Goal: Information Seeking & Learning: Learn about a topic

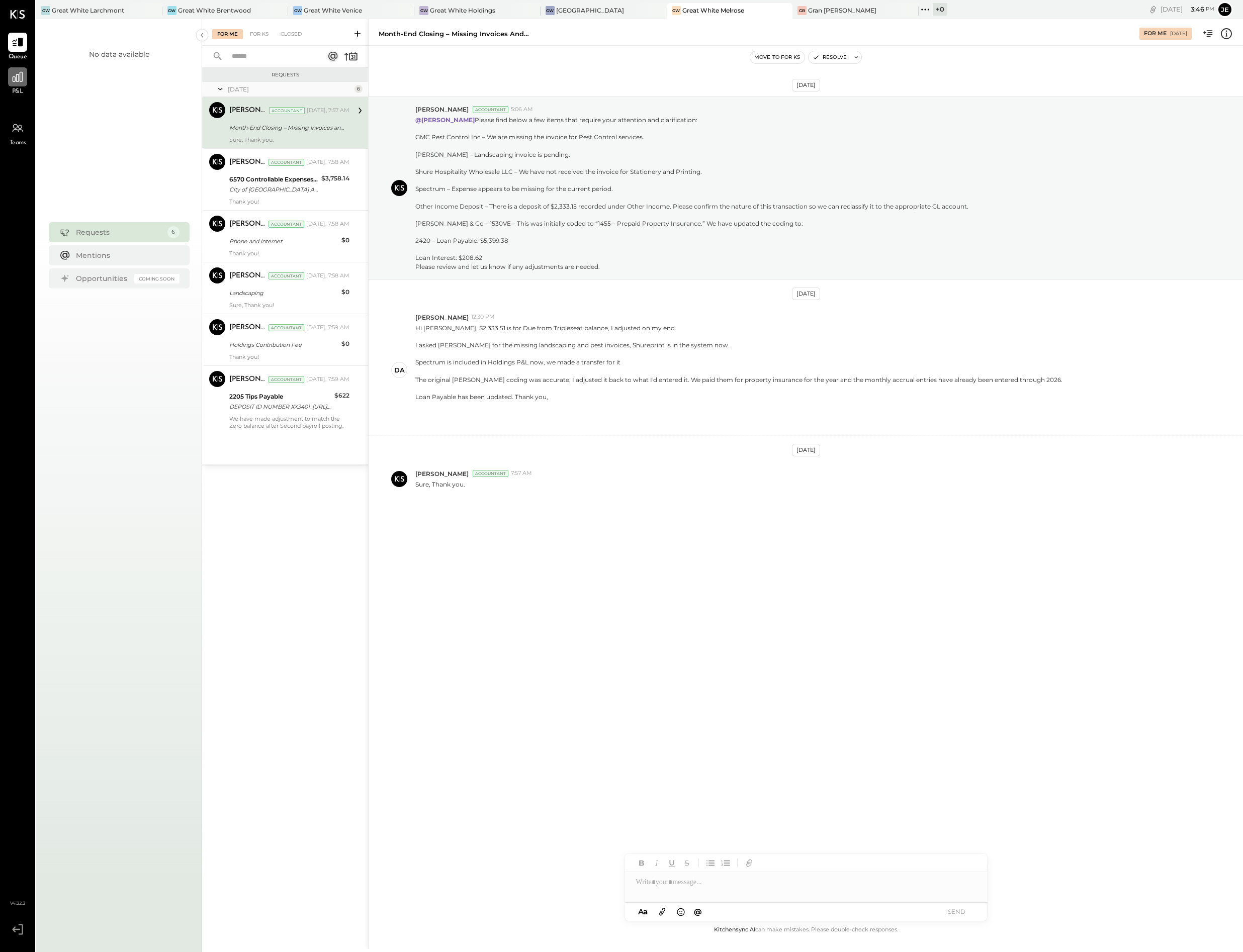
click at [24, 86] on div at bounding box center [17, 77] width 19 height 19
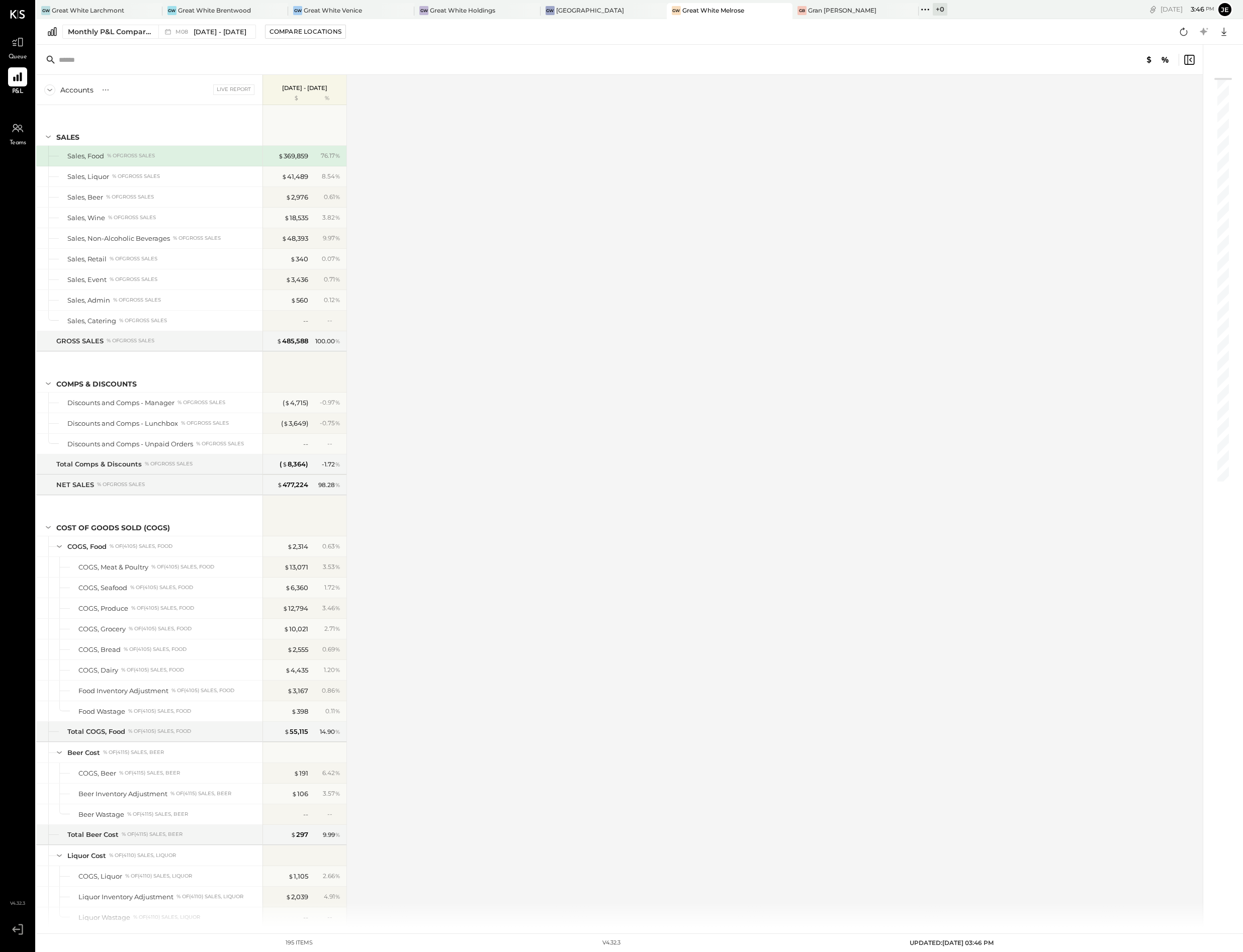
click at [465, 339] on div "Accounts S % GL Live Report [DATE] - [DATE] $ % SALES Sales, Food % of GROSS SA…" at bounding box center [620, 501] width 1168 height 853
click at [233, 22] on div "Monthly P&L Comparison M08 [DATE] - [DATE] Compare Locations Google Sheets Excel" at bounding box center [640, 32] width 1207 height 26
click at [236, 29] on span "[DATE] - [DATE]" at bounding box center [219, 32] width 53 height 9
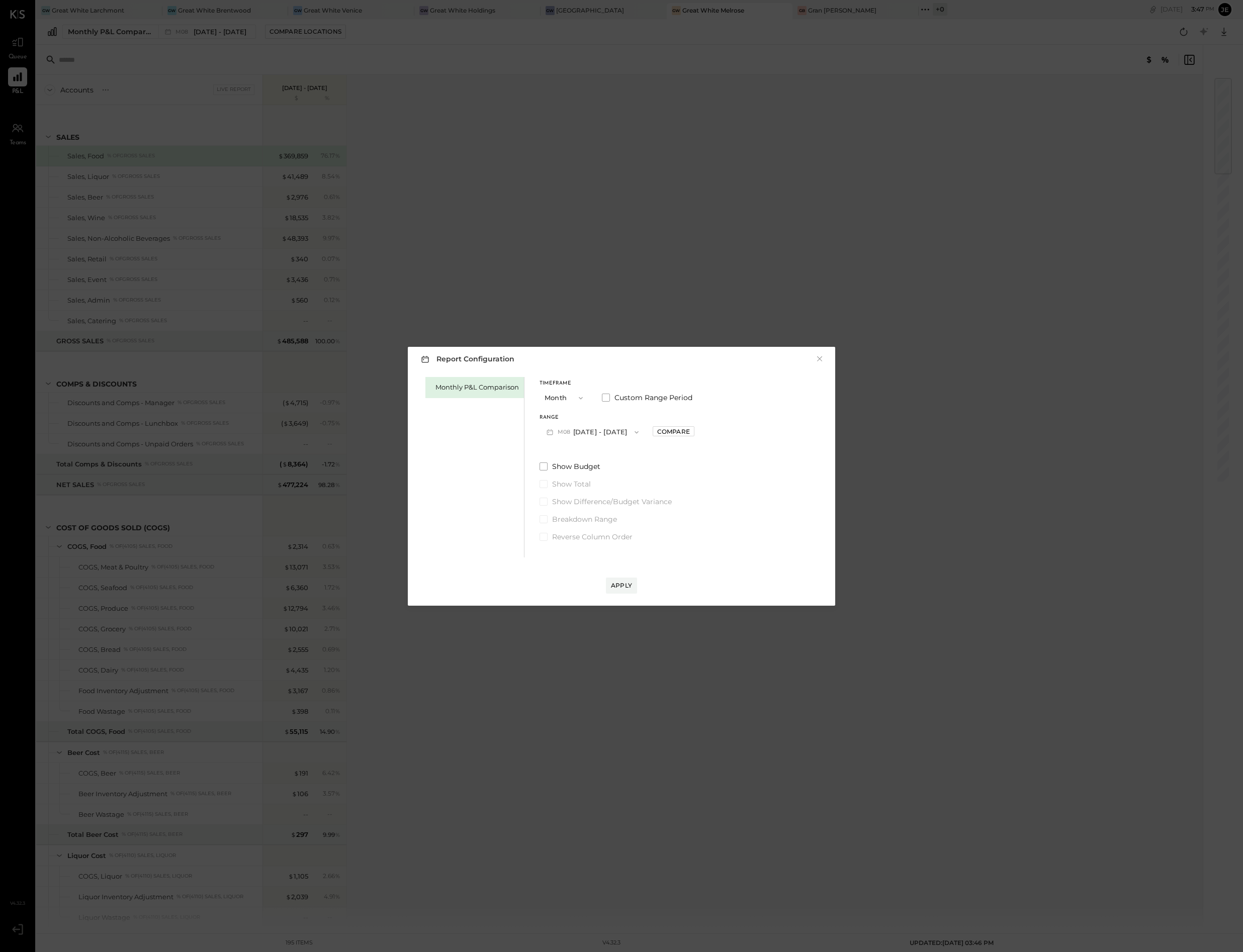
click at [627, 431] on span "button" at bounding box center [634, 432] width 13 height 8
click at [622, 458] on div "M07 [DATE] - [DATE]" at bounding box center [597, 455] width 114 height 21
click at [625, 585] on div "Apply" at bounding box center [622, 585] width 21 height 8
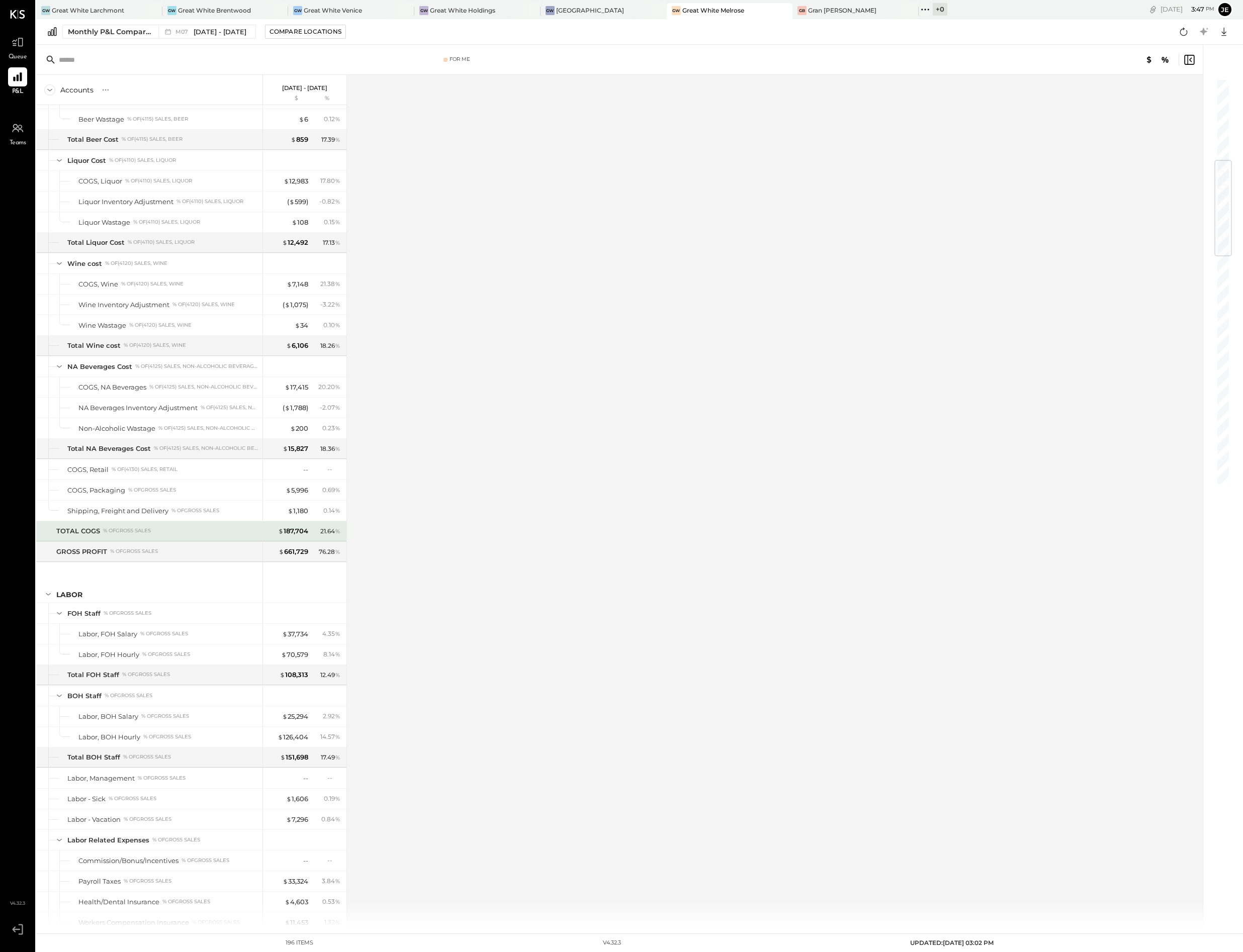
scroll to position [1659, 0]
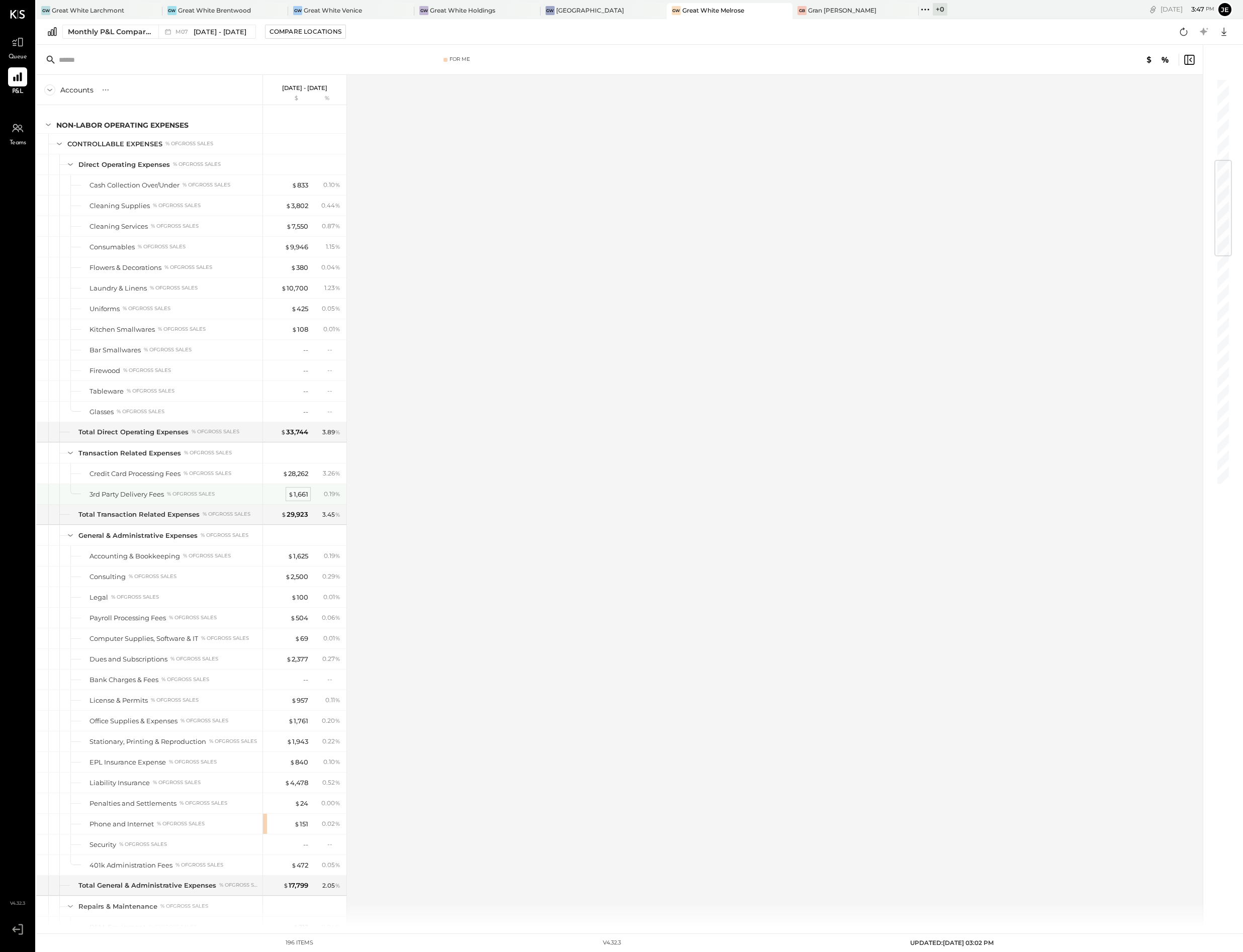
click at [298, 499] on div "$ 1,661" at bounding box center [298, 494] width 20 height 9
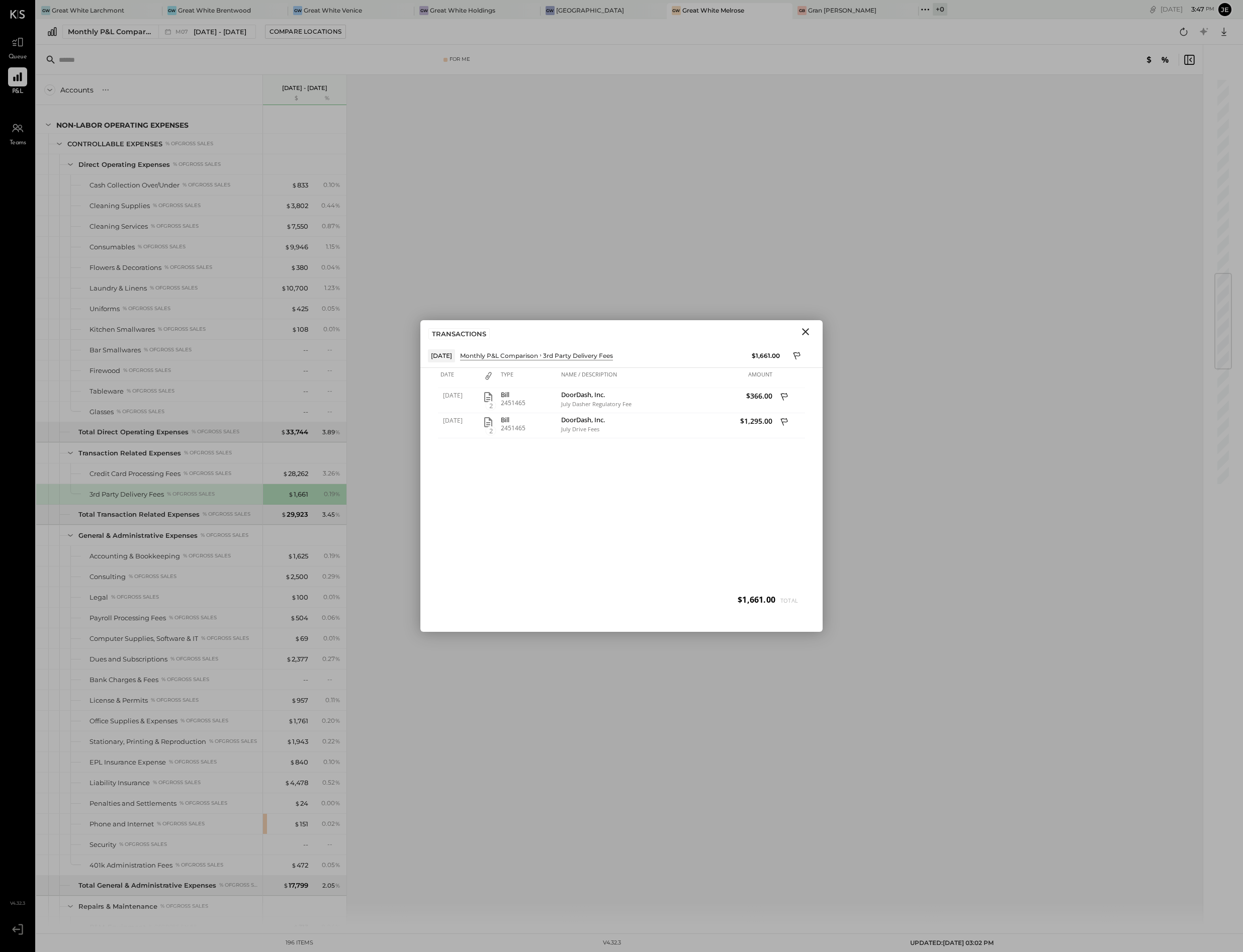
click at [809, 332] on icon "Close" at bounding box center [806, 332] width 12 height 12
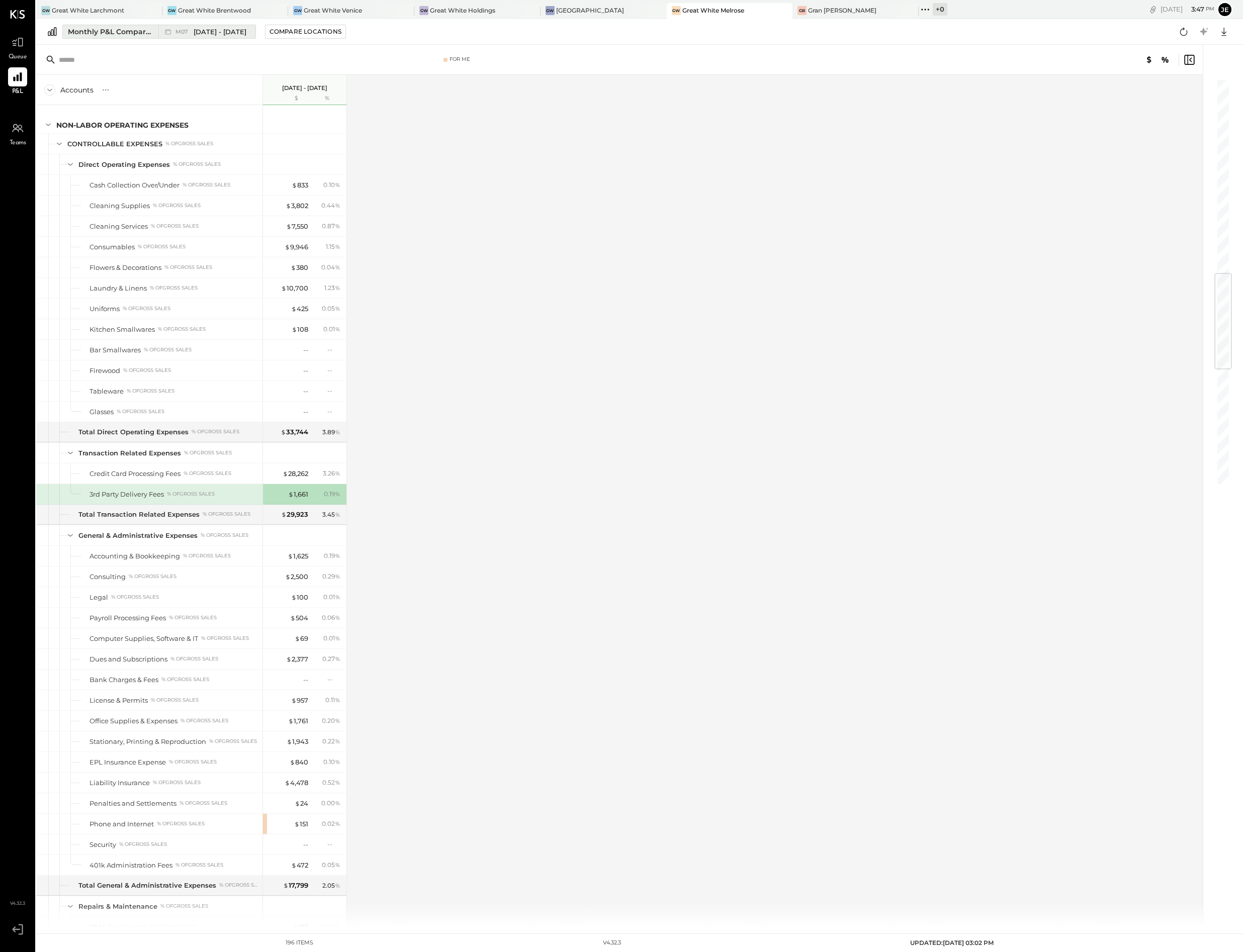
click at [224, 34] on span "[DATE] - [DATE]" at bounding box center [219, 32] width 53 height 9
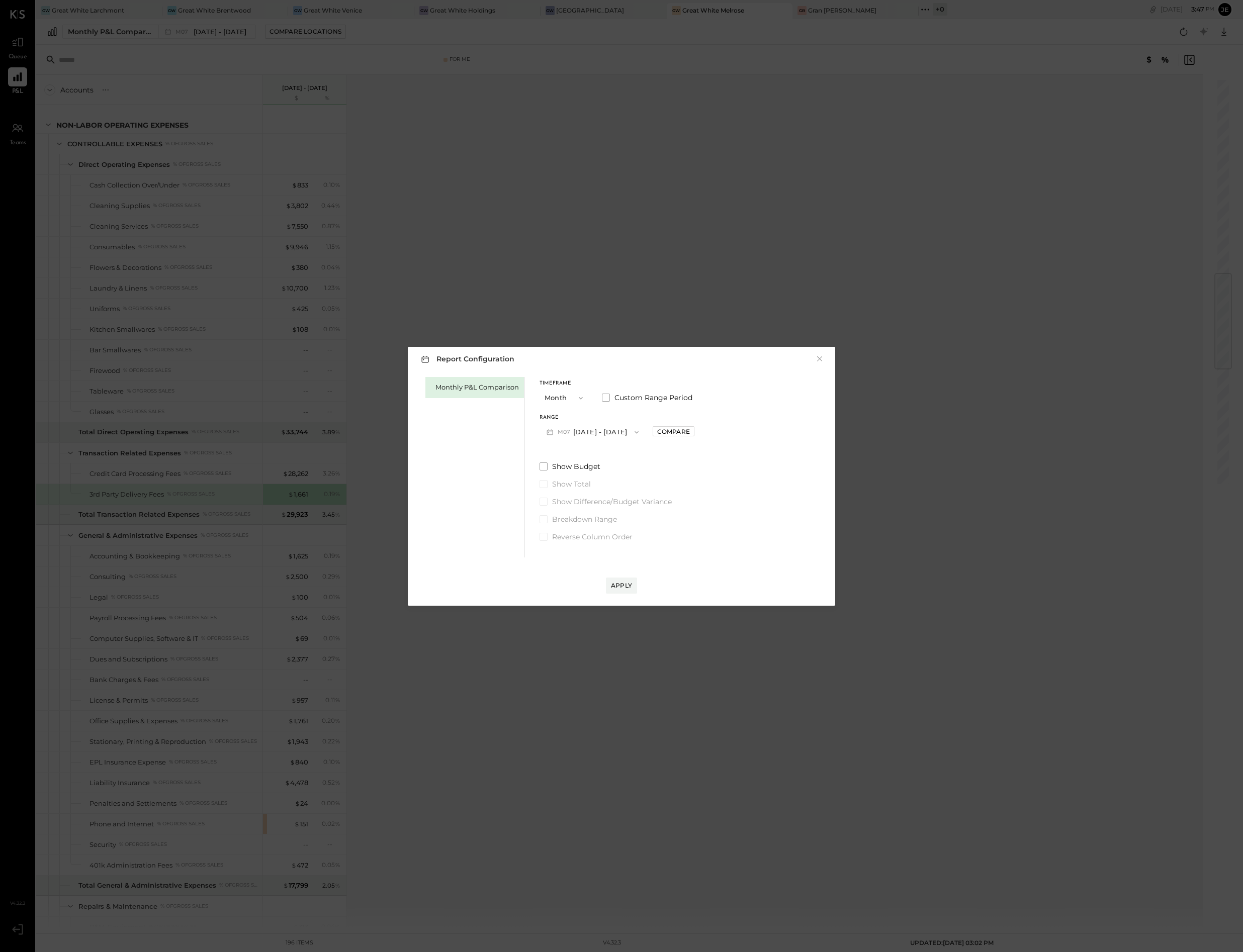
click at [617, 407] on div "Timeframe Month Custom Range Period Range M07 [DATE] - [DATE] Compare" at bounding box center [617, 411] width 155 height 61
click at [617, 425] on button "M07 [DATE] - [DATE]" at bounding box center [592, 432] width 106 height 18
click at [606, 478] on span "[DATE] - [DATE]" at bounding box center [588, 475] width 48 height 8
click at [616, 582] on div "Apply" at bounding box center [622, 585] width 21 height 8
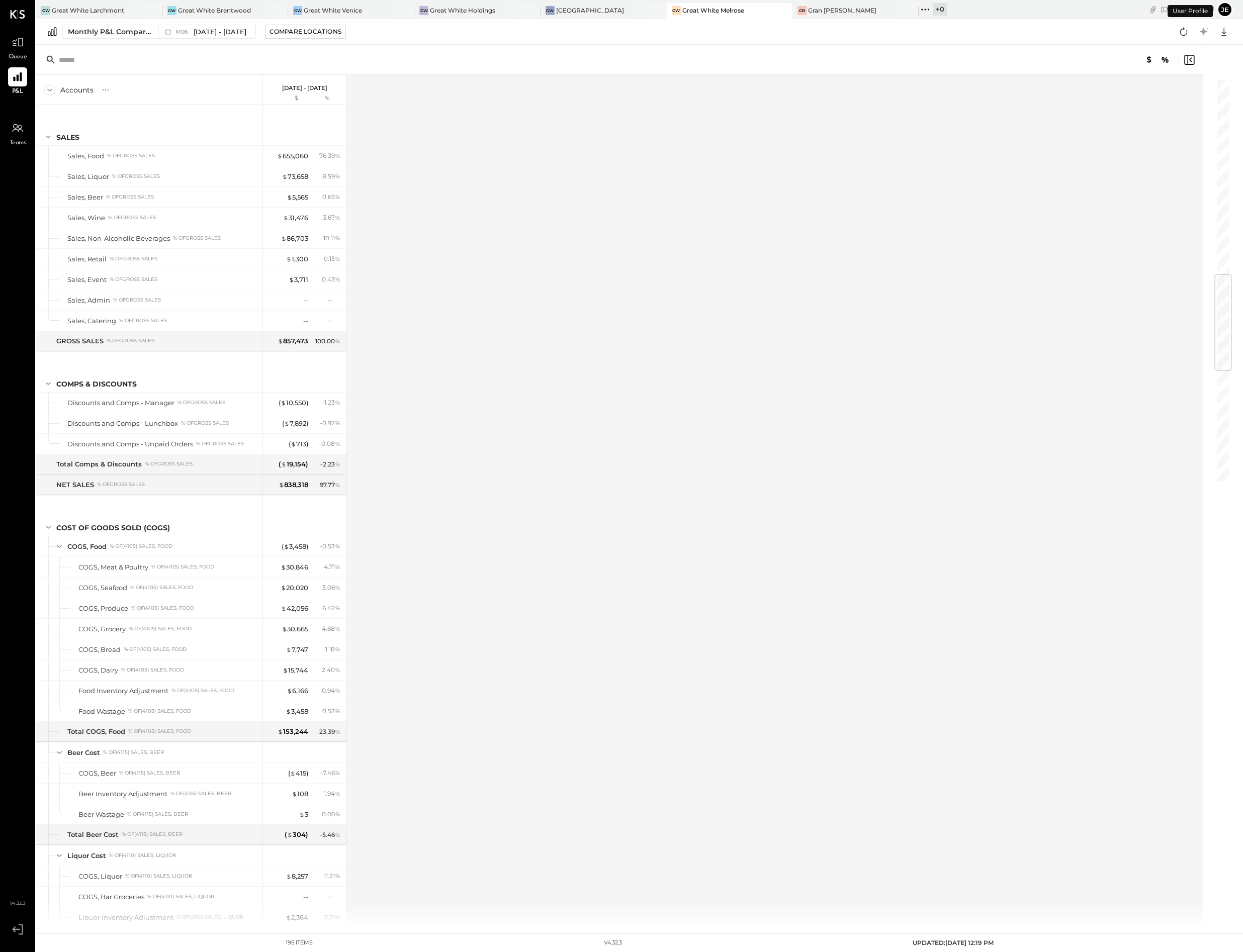
scroll to position [1670, 0]
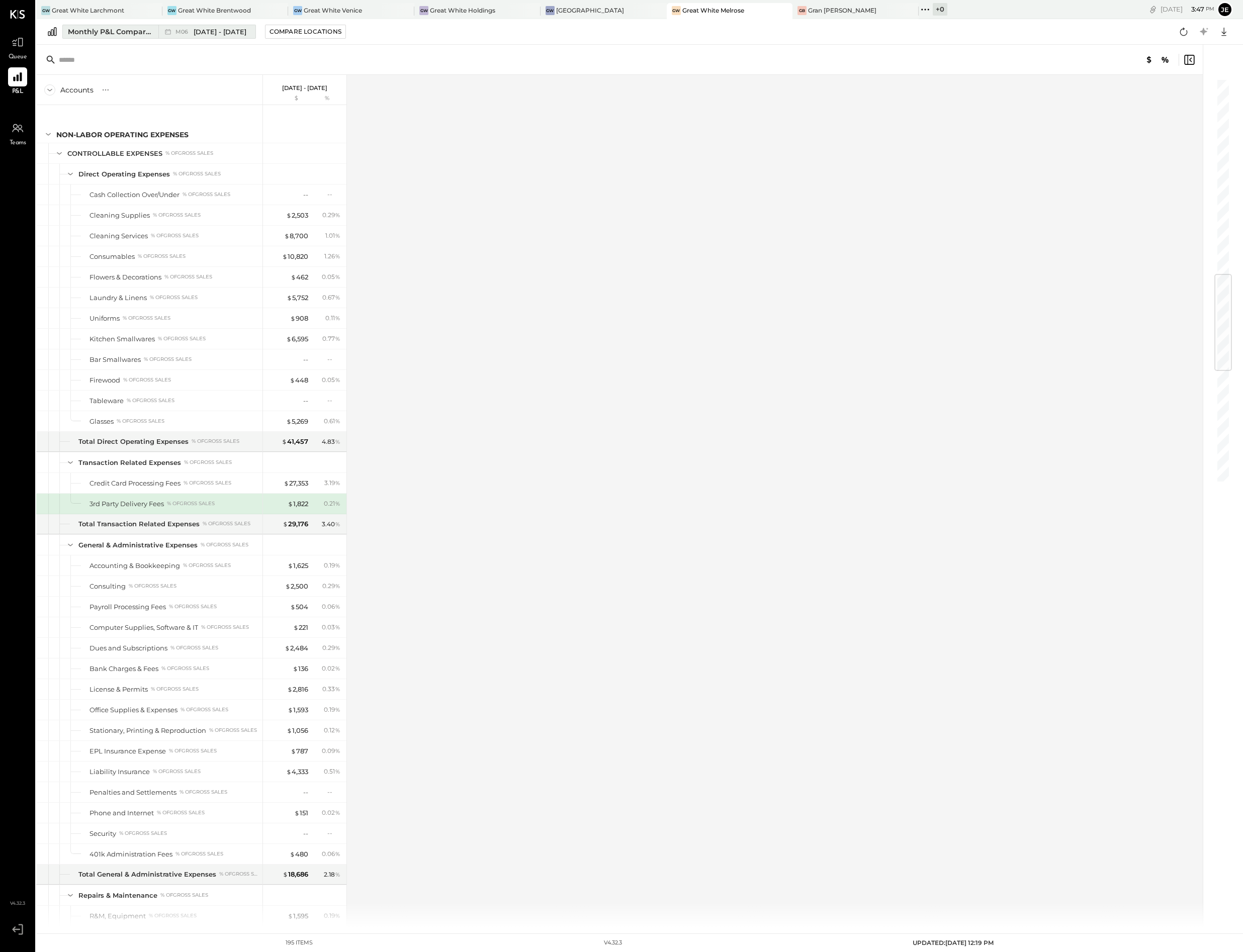
click at [204, 36] on span "[DATE] - [DATE]" at bounding box center [219, 32] width 53 height 9
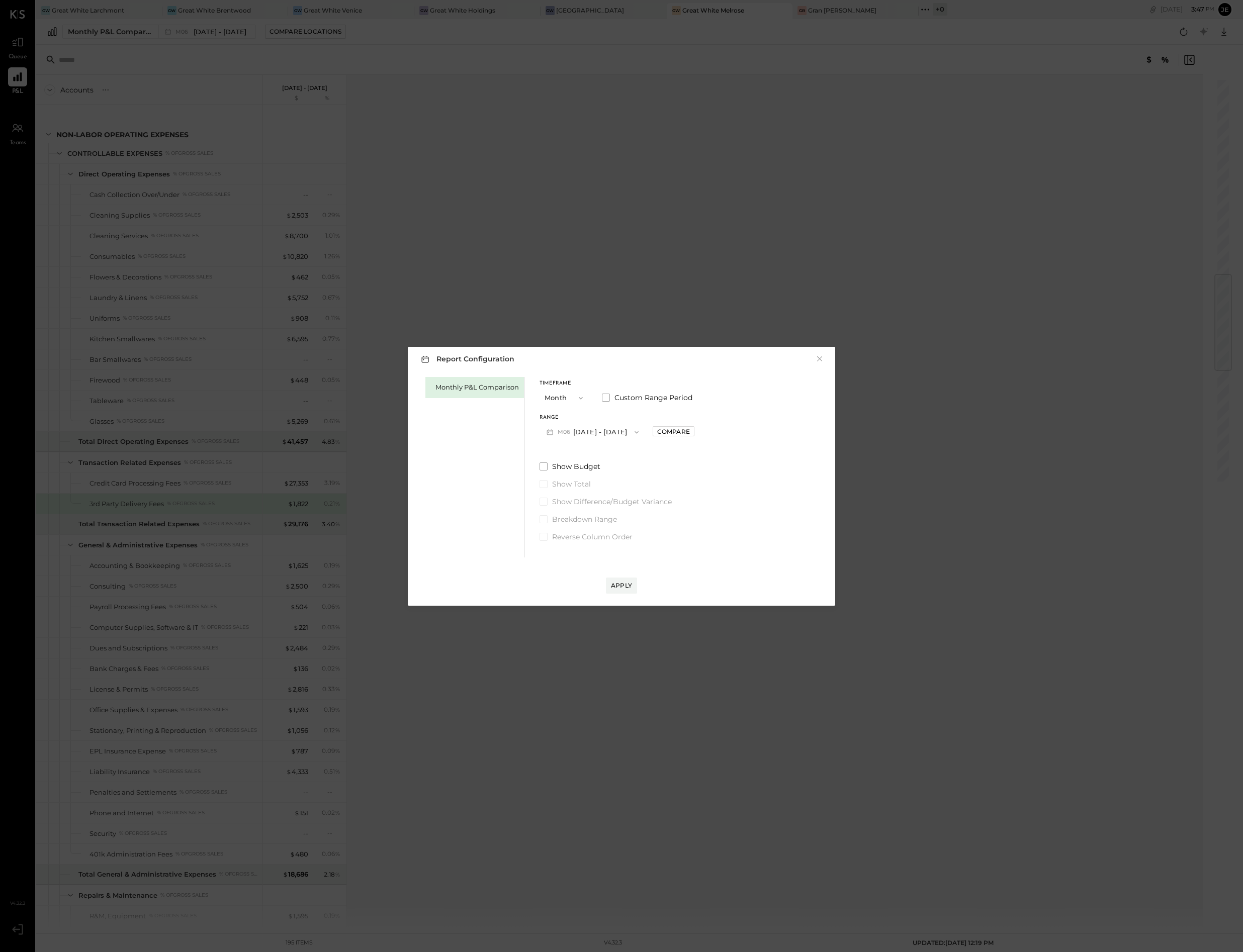
click at [596, 437] on button "M06 [DATE] - [DATE]" at bounding box center [592, 432] width 106 height 18
click at [607, 512] on div "M04 [DATE] - [DATE]" at bounding box center [597, 518] width 114 height 21
click at [625, 579] on button "Apply" at bounding box center [622, 585] width 31 height 16
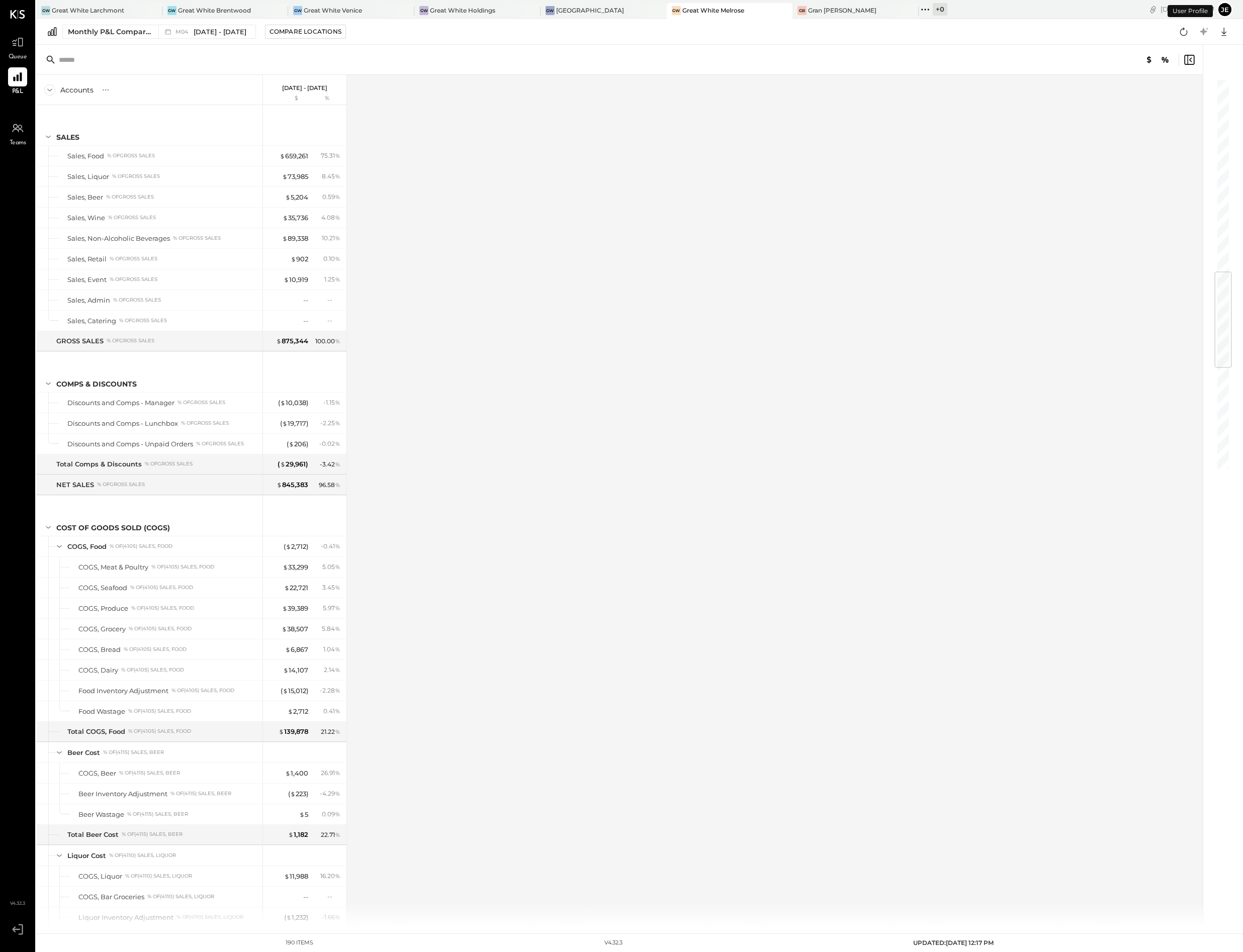
scroll to position [1649, 0]
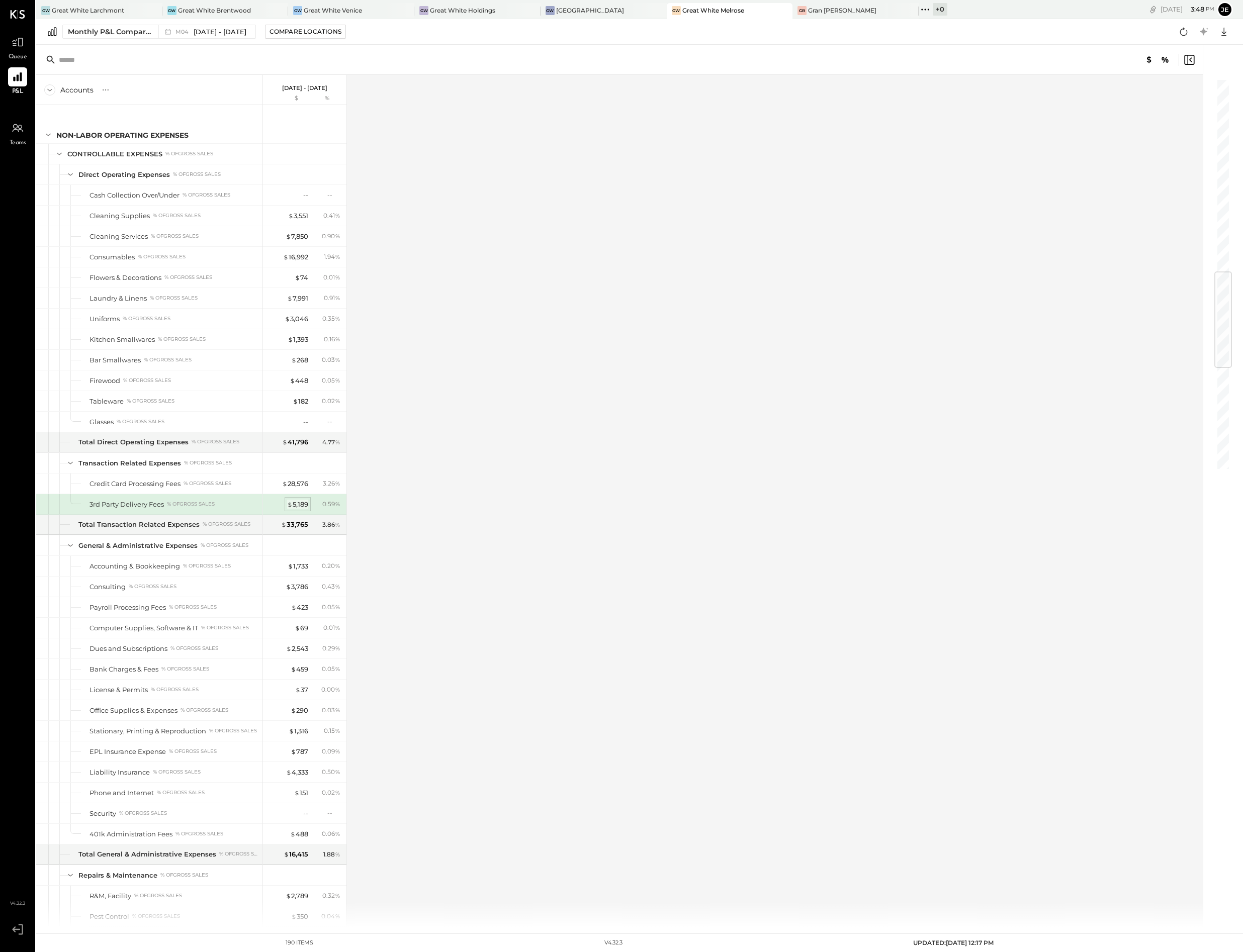
click at [291, 508] on span "$" at bounding box center [290, 504] width 6 height 8
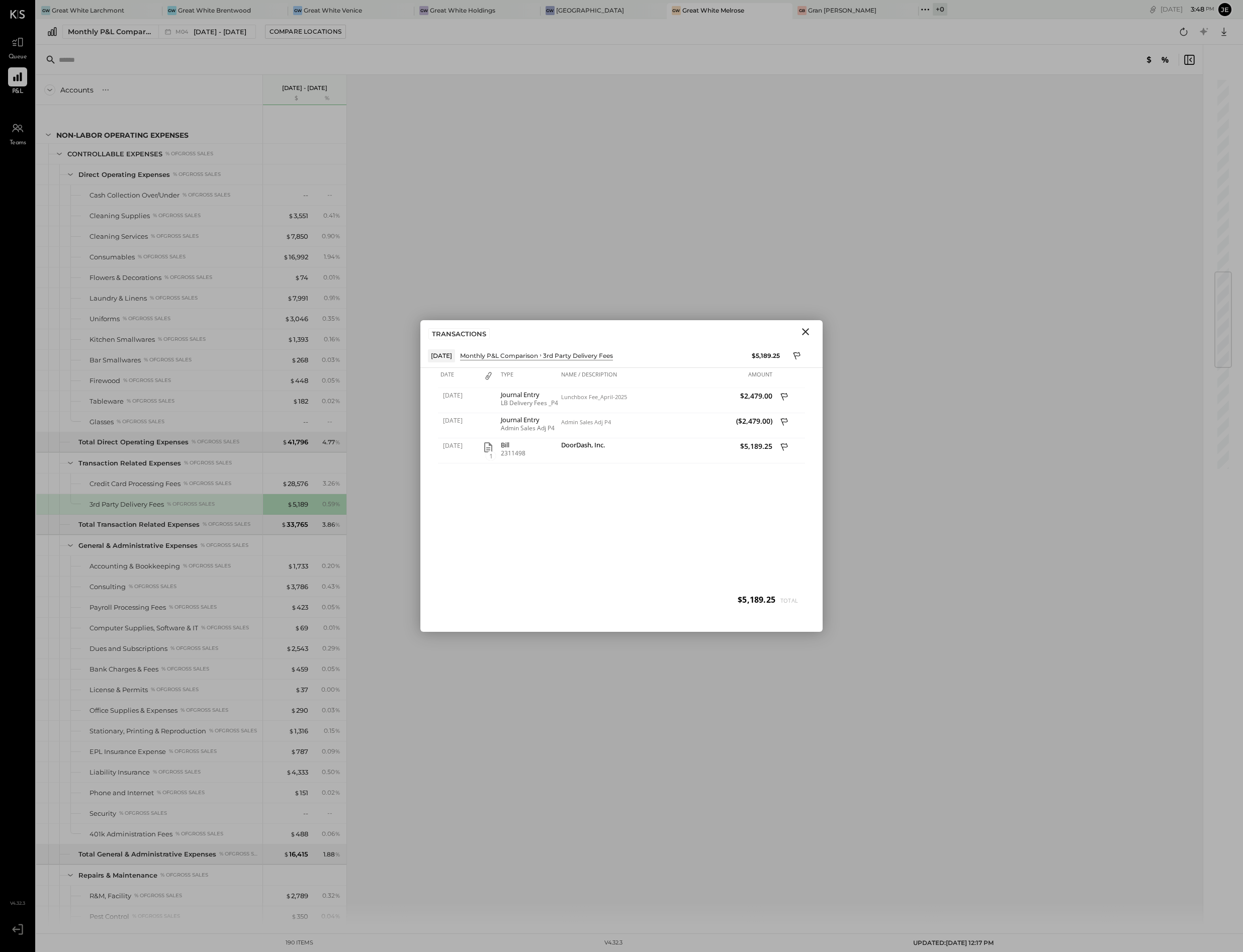
click at [807, 355] on div "[DATE] Monthly P&L Comparison NON-LABOR OPERATING EXPENSES 3rd Party Delivery F…" at bounding box center [621, 355] width 387 height 15
click at [805, 331] on icon "Close" at bounding box center [806, 332] width 12 height 12
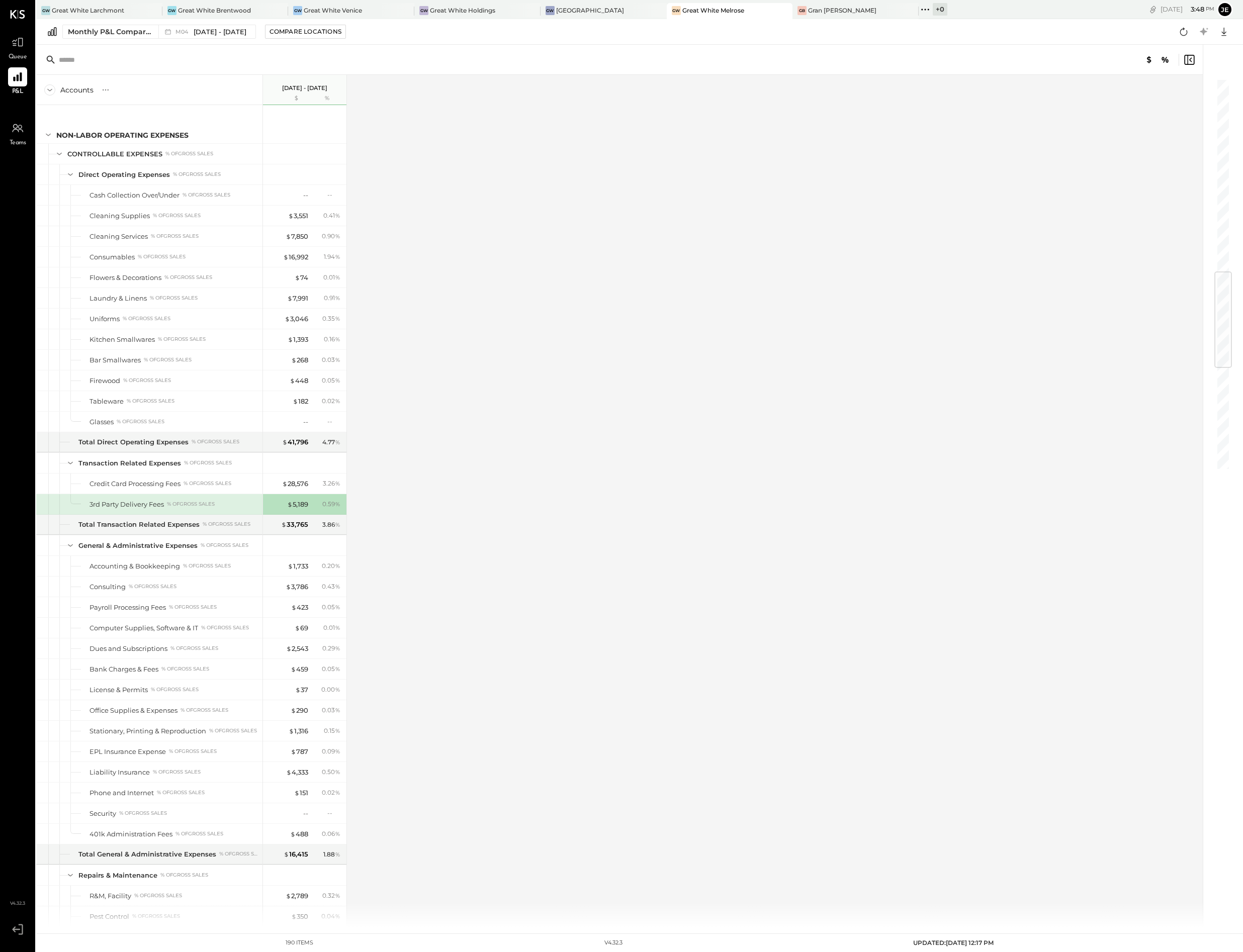
click at [301, 514] on div "$ 5,189 0.59 %" at bounding box center [306, 504] width 76 height 20
click at [301, 509] on div "$ 5,189" at bounding box center [298, 504] width 21 height 9
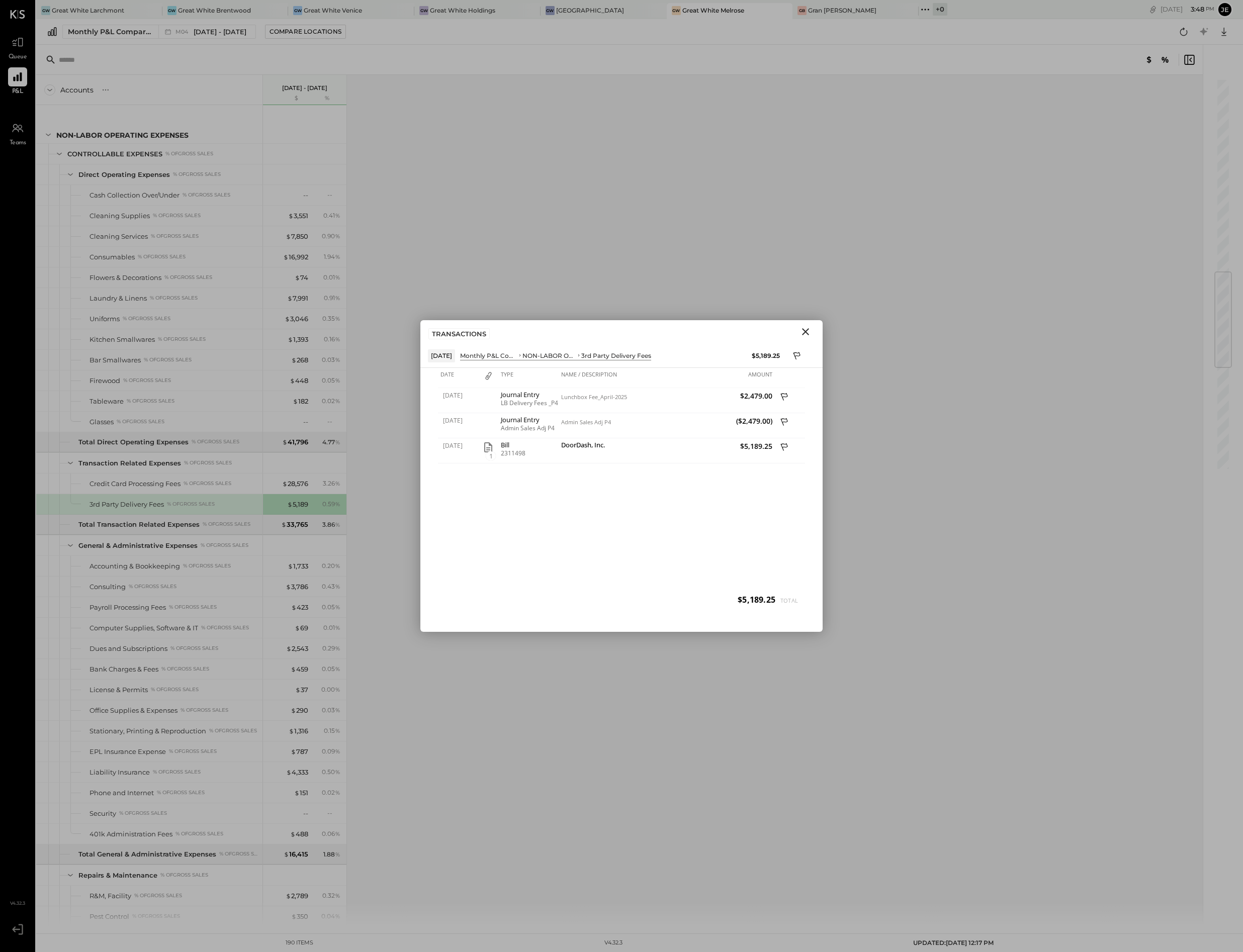
click at [807, 337] on icon "Close" at bounding box center [806, 332] width 12 height 12
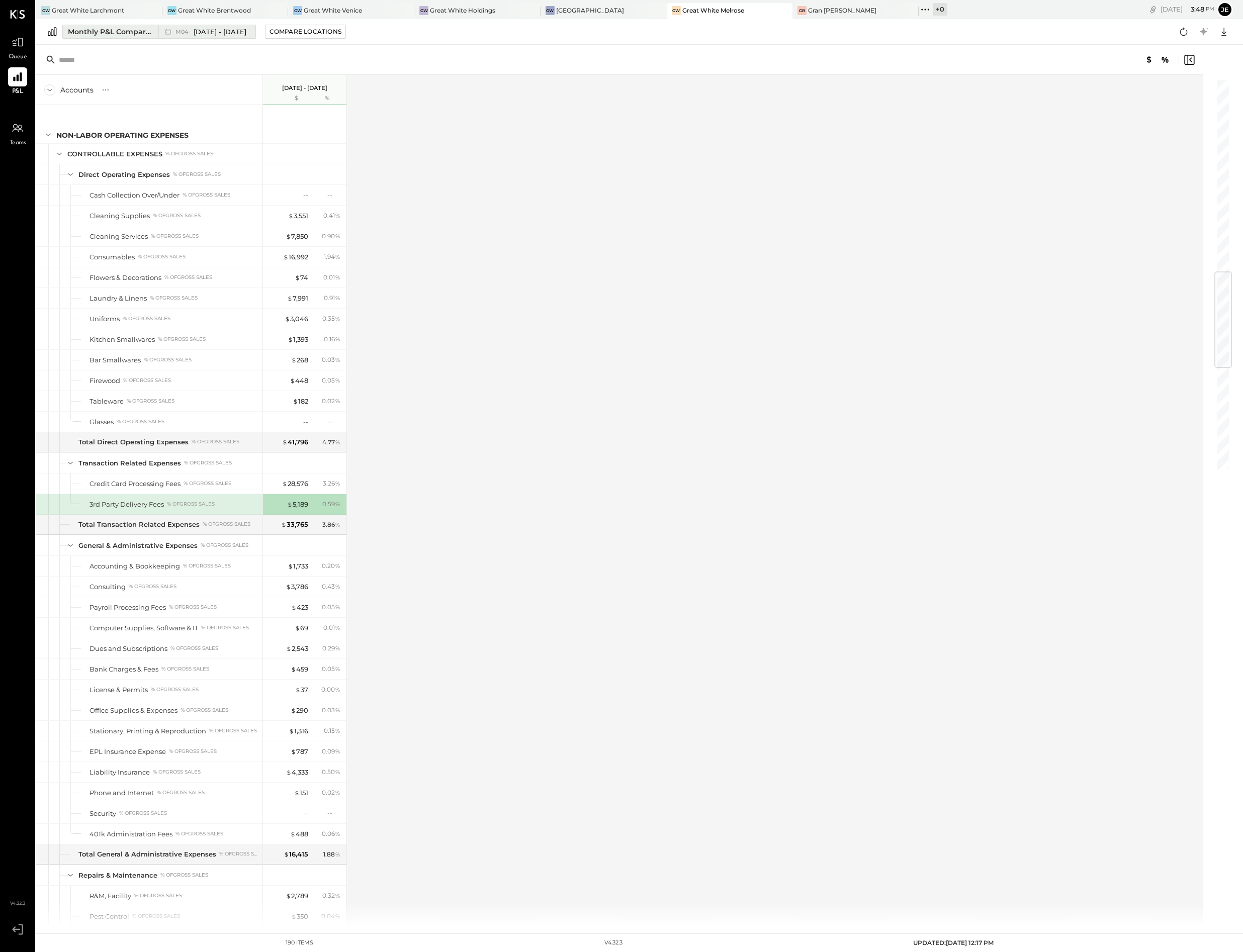
click at [228, 34] on span "[DATE] - [DATE]" at bounding box center [219, 32] width 53 height 9
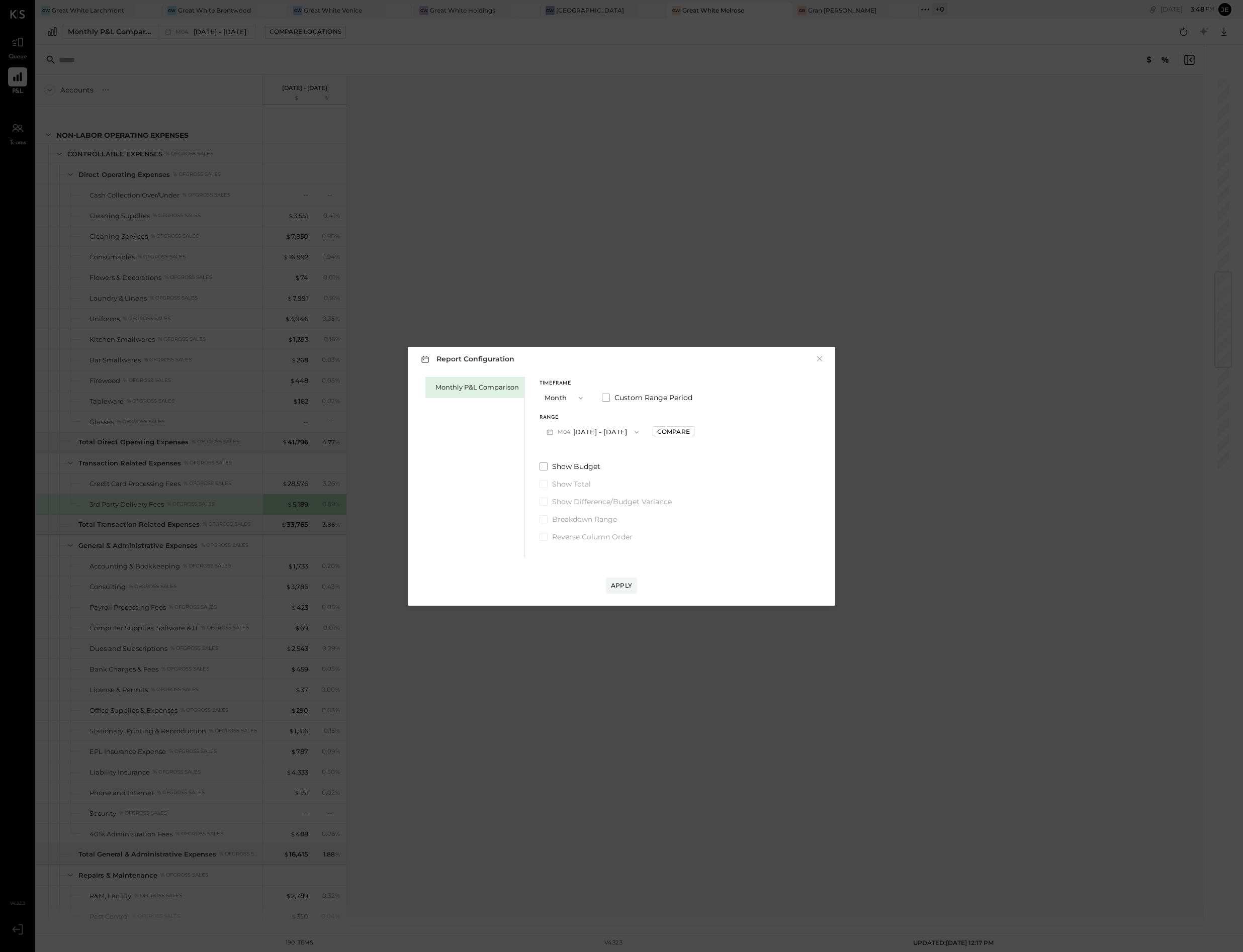
click at [612, 421] on div "Range M04 [DATE] - [DATE]" at bounding box center [592, 428] width 106 height 26
click at [613, 430] on button "M04 [DATE] - [DATE]" at bounding box center [592, 432] width 106 height 18
click at [619, 487] on div "M05 [DATE] - [DATE]" at bounding box center [597, 497] width 114 height 21
drag, startPoint x: 624, startPoint y: 585, endPoint x: 613, endPoint y: 448, distance: 137.4
click at [614, 449] on div "Report Configuration × Monthly P&L Comparison Timeframe Month Custom Range Peri…" at bounding box center [621, 476] width 427 height 259
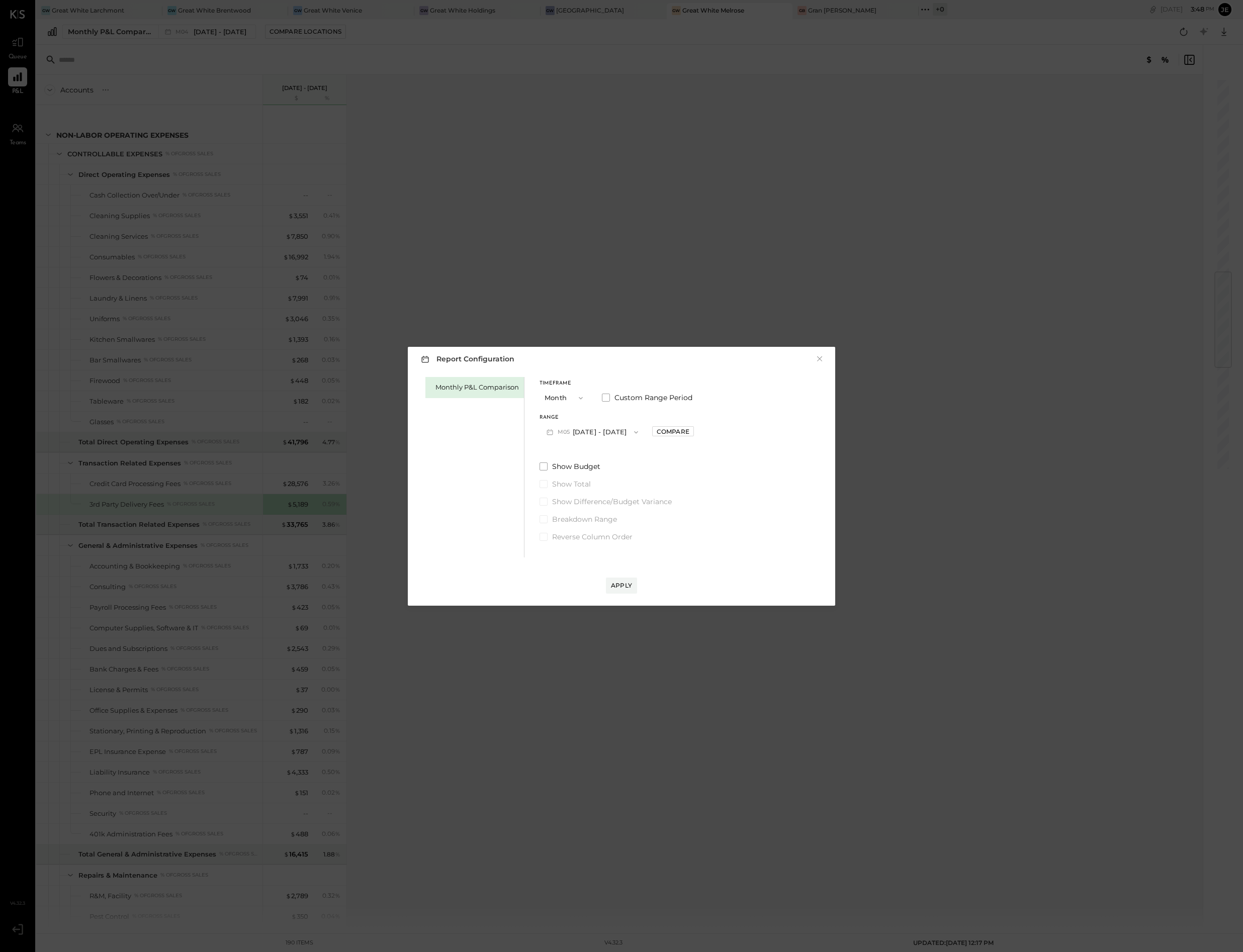
click at [622, 594] on div "Report Configuration × Monthly P&L Comparison Timeframe Month Custom Range Peri…" at bounding box center [621, 476] width 427 height 259
click at [622, 589] on div "Apply" at bounding box center [622, 585] width 21 height 8
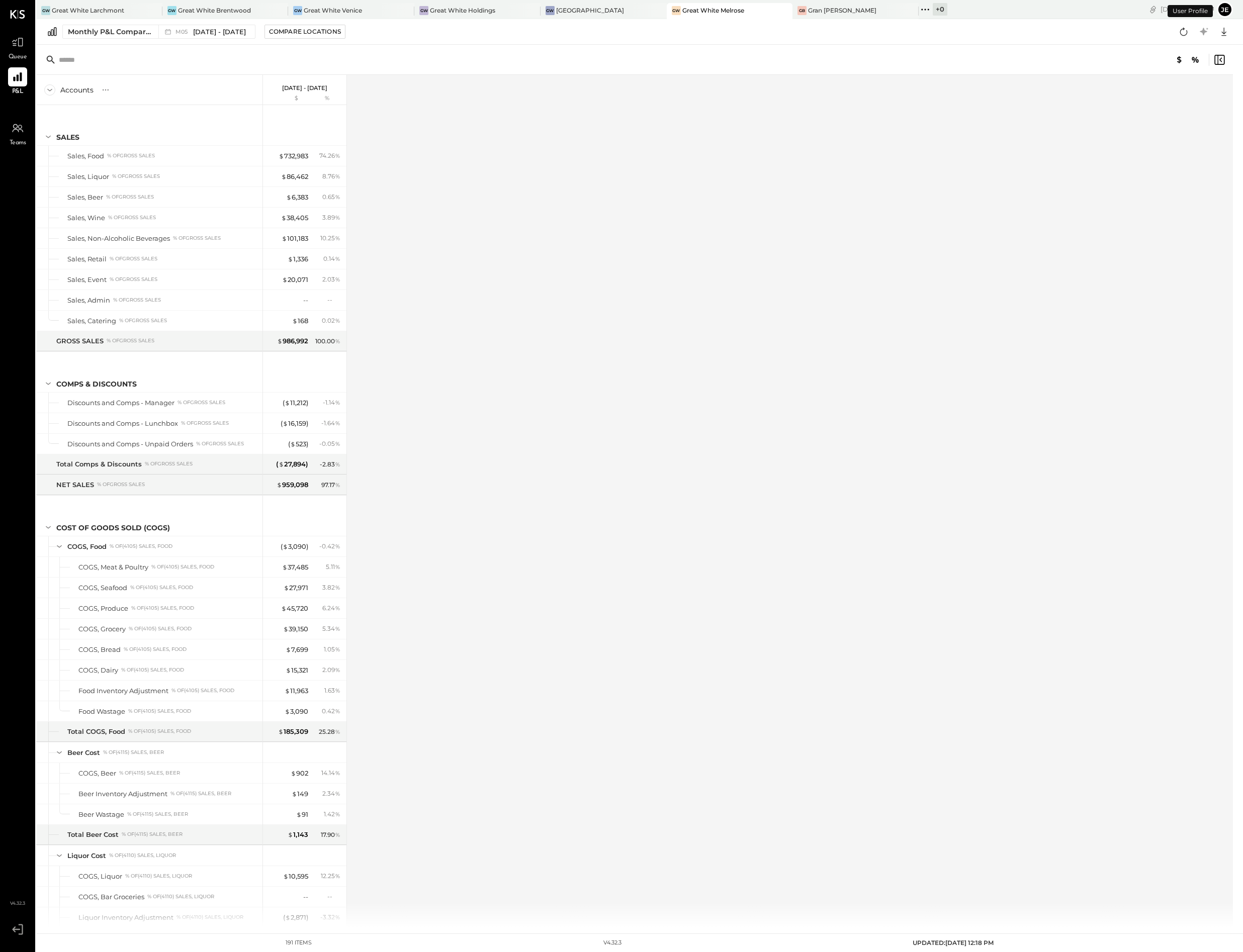
scroll to position [1670, 0]
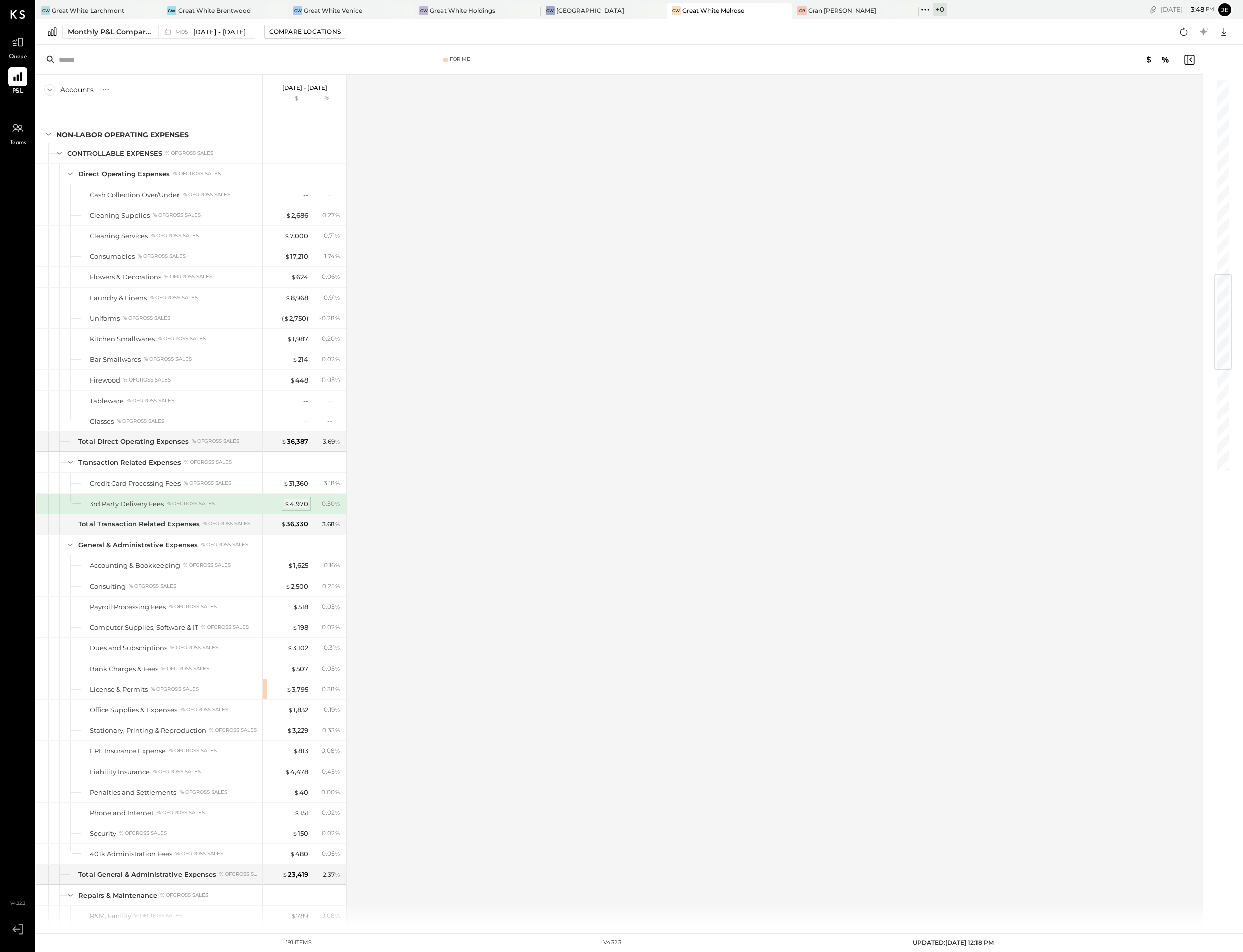
click at [298, 509] on div "$ 4,970" at bounding box center [296, 504] width 24 height 9
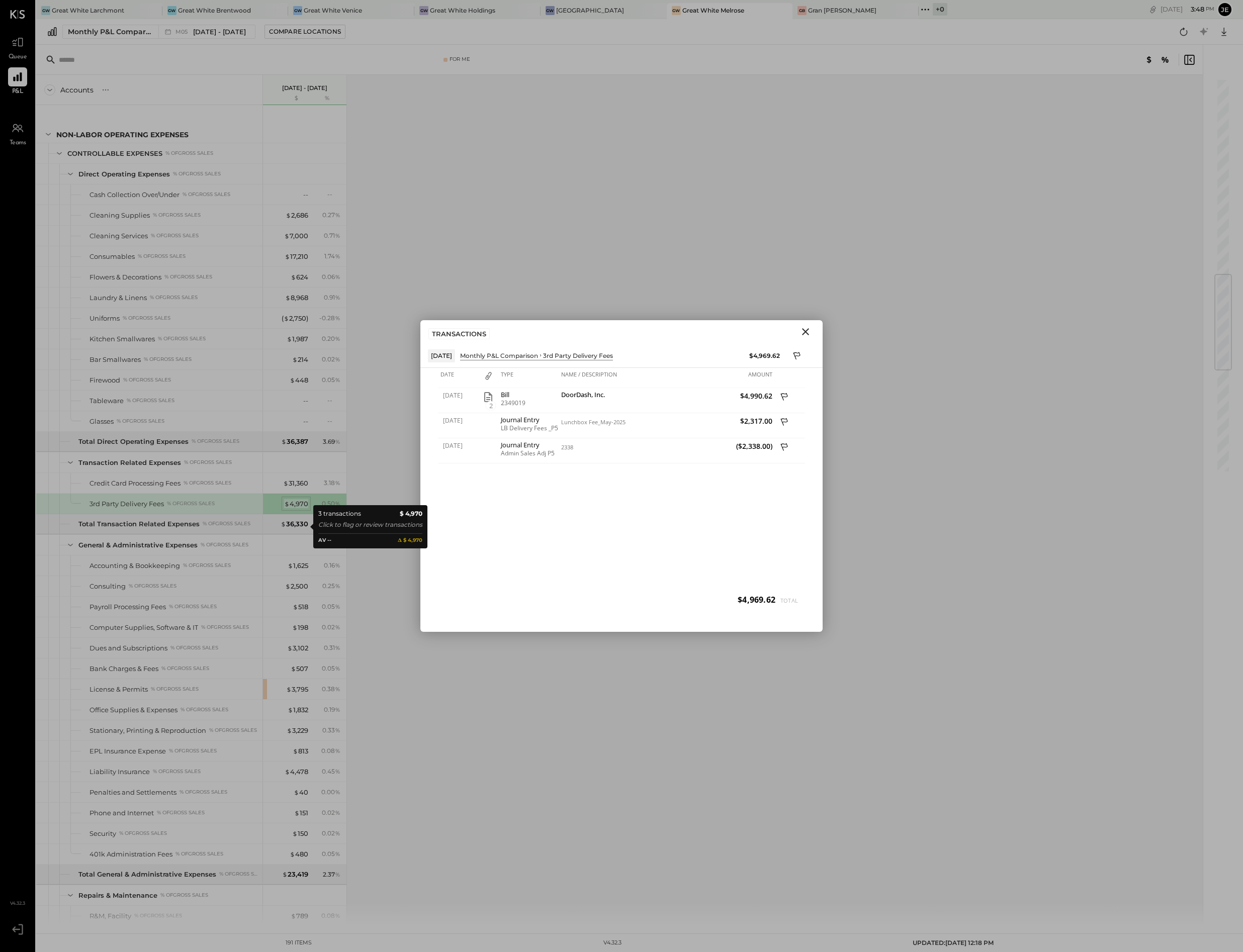
click at [298, 509] on div "$ 4,970" at bounding box center [296, 504] width 24 height 9
click at [807, 329] on icon "Close" at bounding box center [806, 332] width 12 height 12
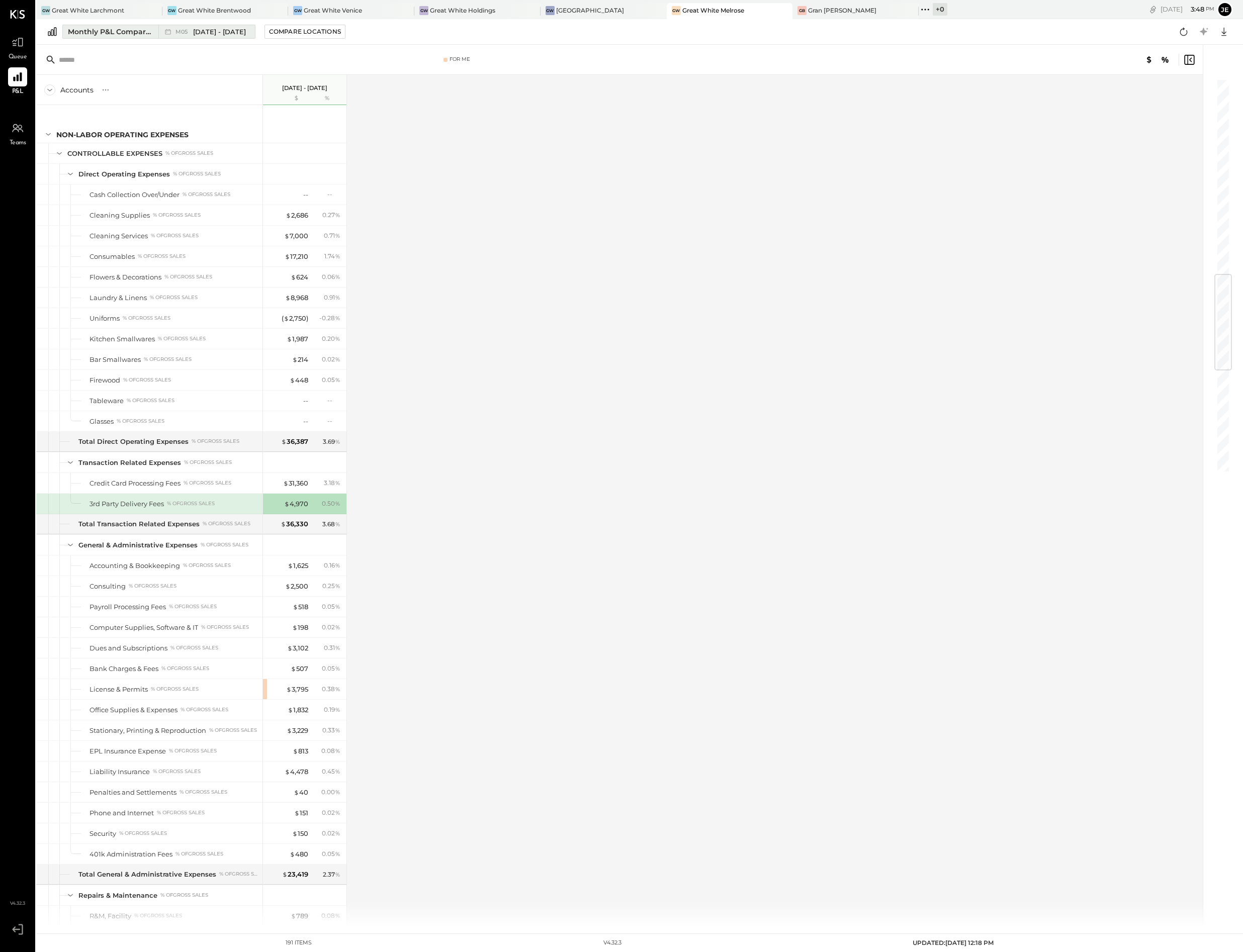
click at [221, 32] on span "[DATE] - [DATE]" at bounding box center [219, 32] width 53 height 9
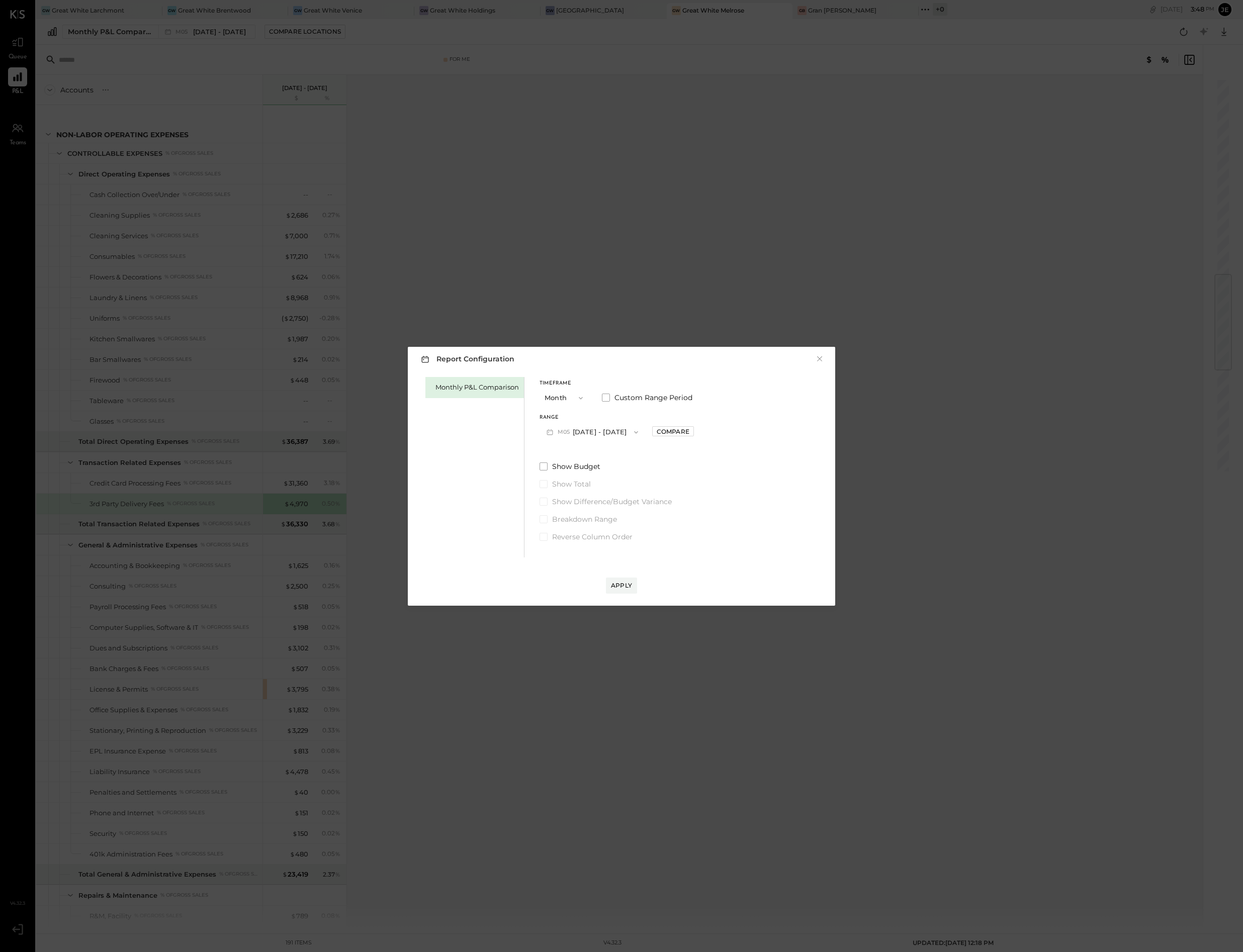
click at [585, 441] on div "Timeframe Month Custom Range Period Range M05 [DATE] - [DATE] Compare Show Budg…" at bounding box center [617, 459] width 154 height 165
click at [597, 437] on button "M05 [DATE] - [DATE]" at bounding box center [592, 432] width 106 height 18
click at [621, 480] on div "M06 [DATE] - [DATE]" at bounding box center [597, 476] width 114 height 21
click at [625, 572] on div "Apply" at bounding box center [621, 575] width 407 height 36
click at [625, 582] on div "Apply" at bounding box center [622, 585] width 21 height 8
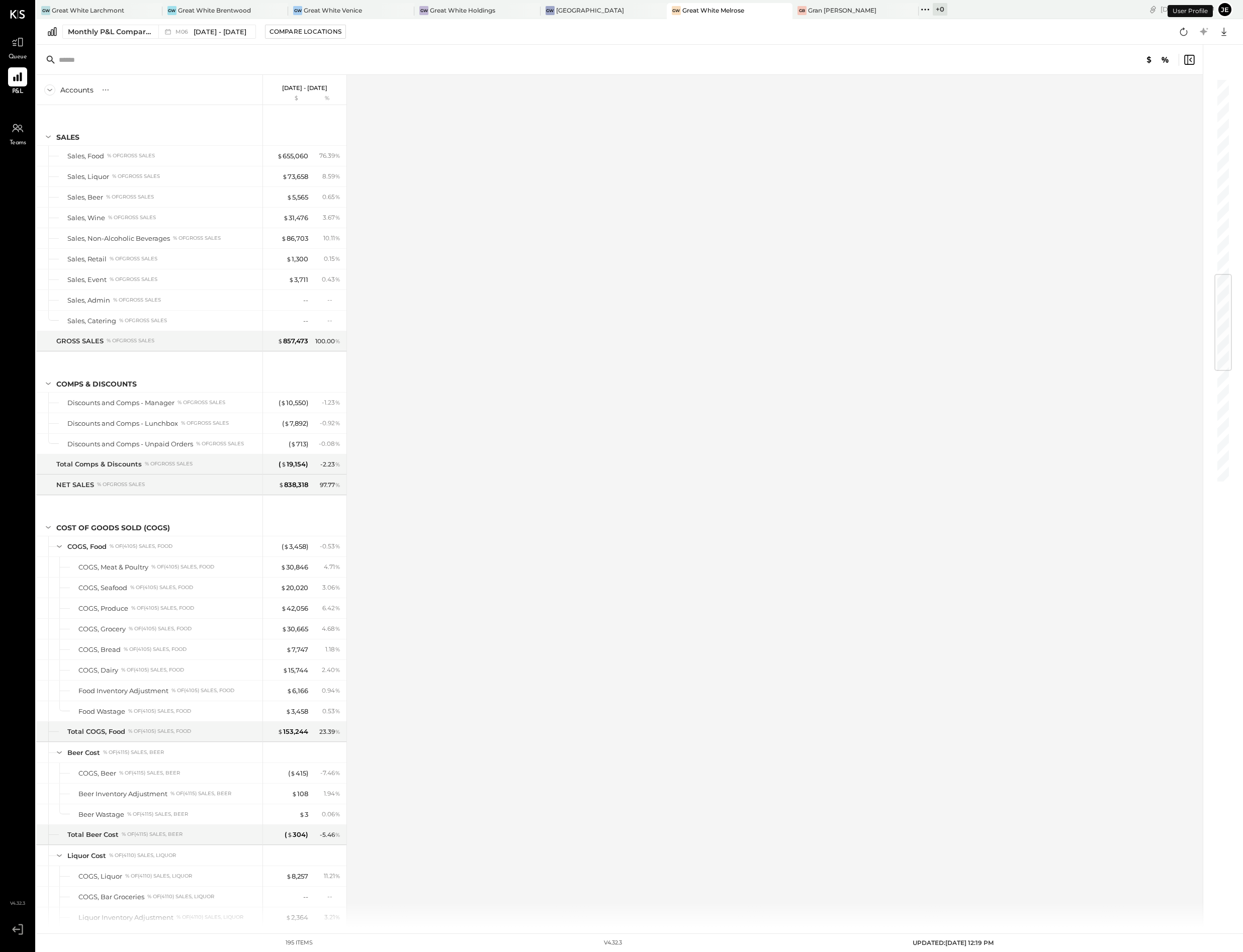
scroll to position [1670, 0]
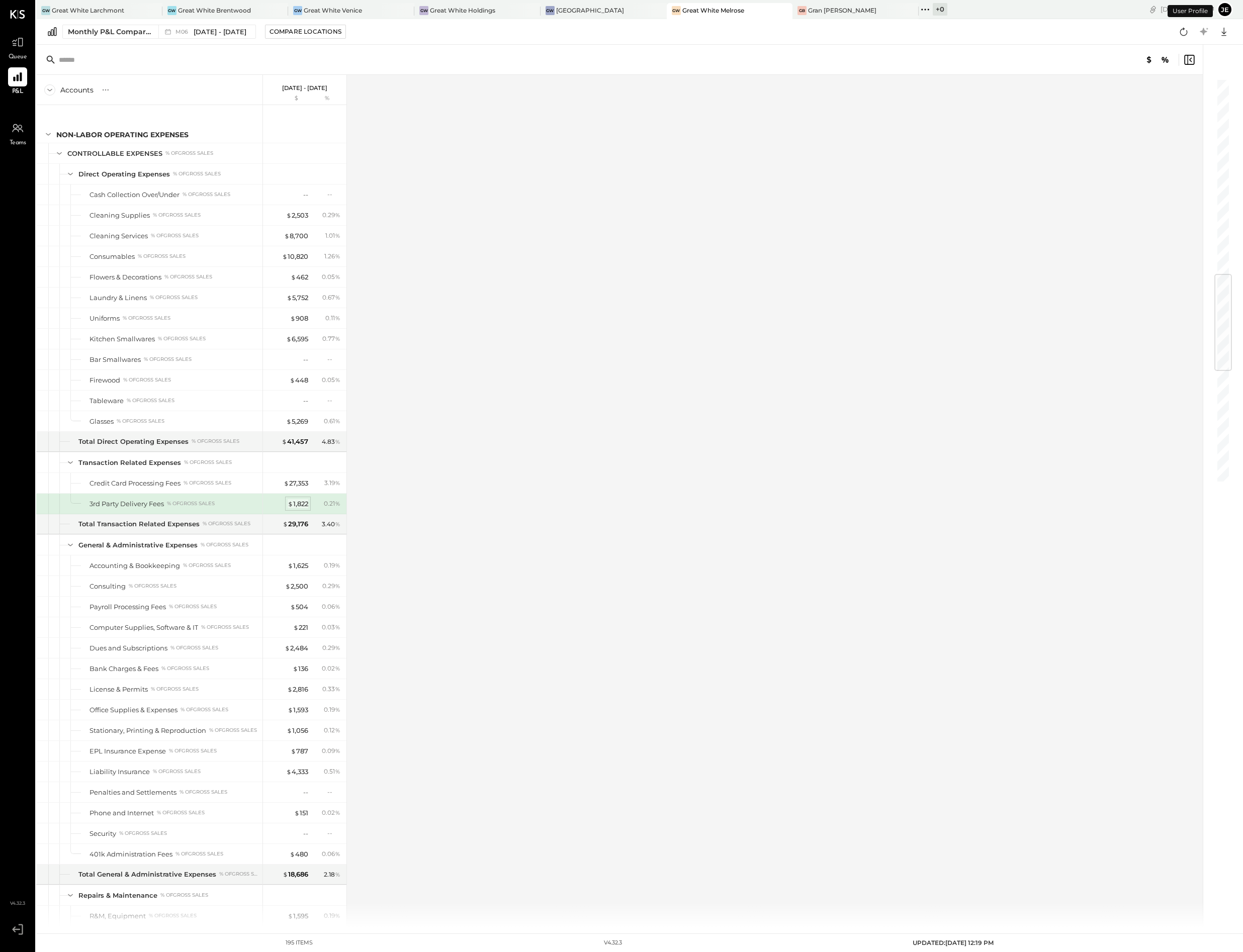
click at [294, 509] on div "$ 1,822" at bounding box center [298, 504] width 21 height 9
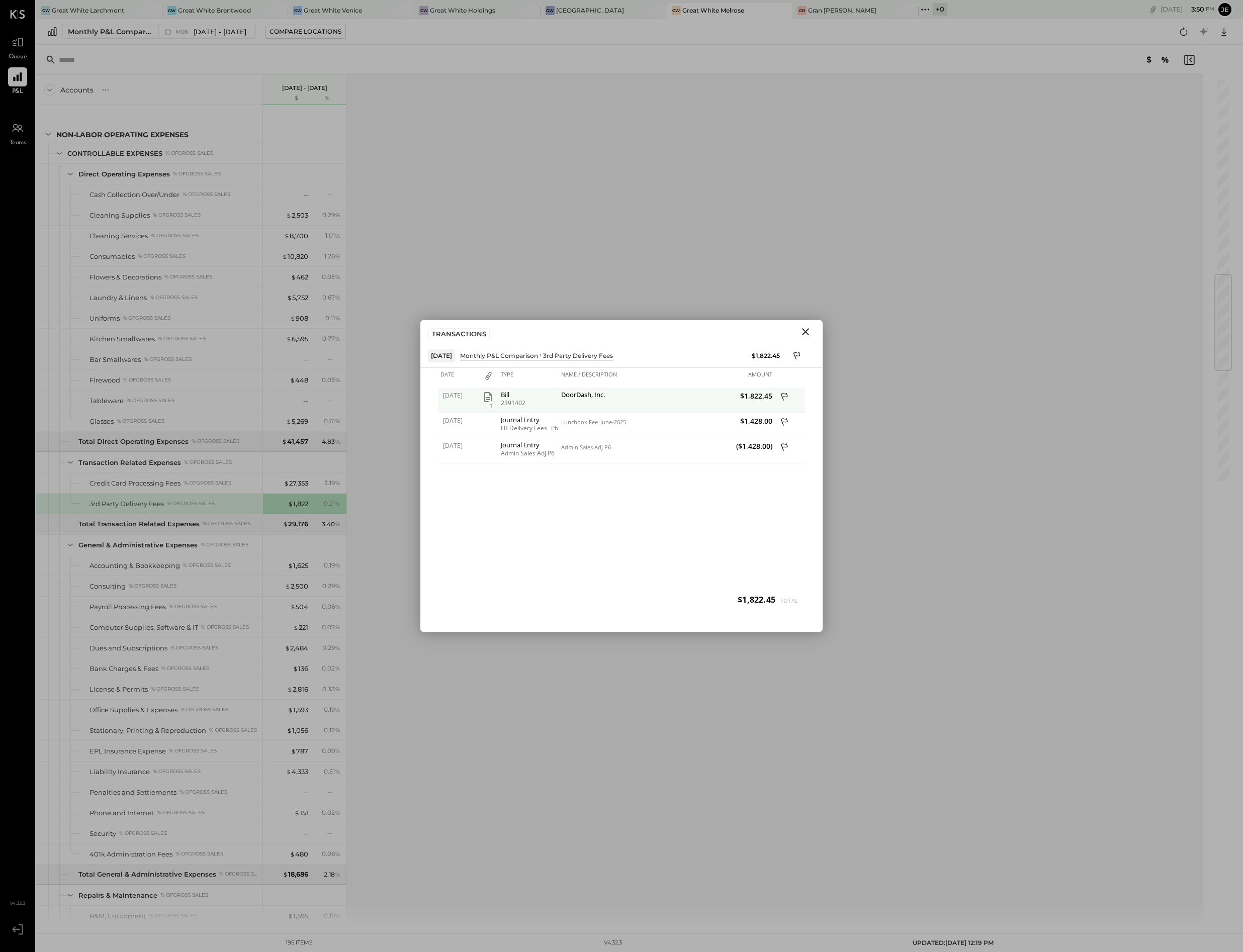
click at [490, 401] on span "1" at bounding box center [491, 405] width 10 height 9
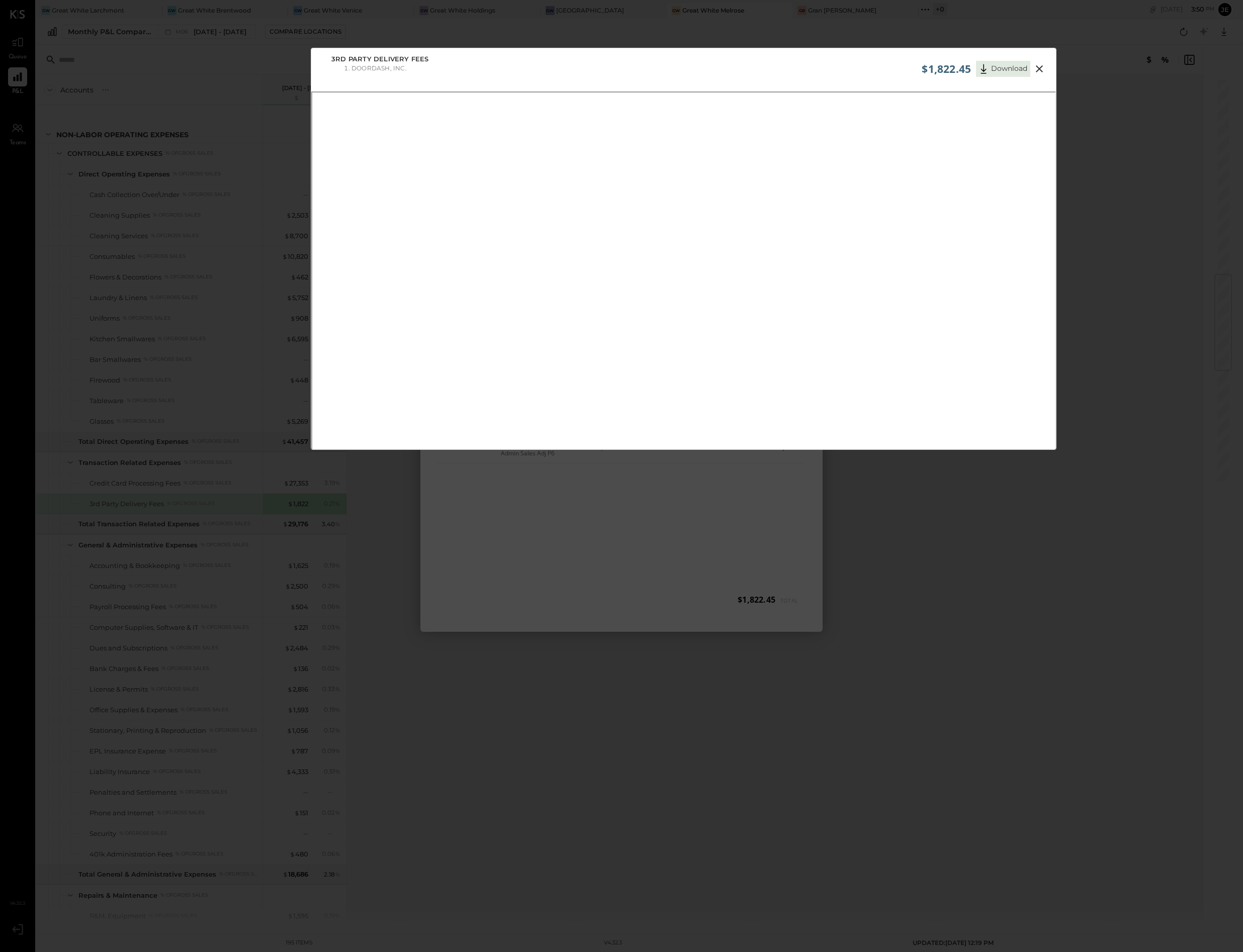
scroll to position [9, 0]
click at [1042, 59] on icon at bounding box center [1040, 60] width 12 height 12
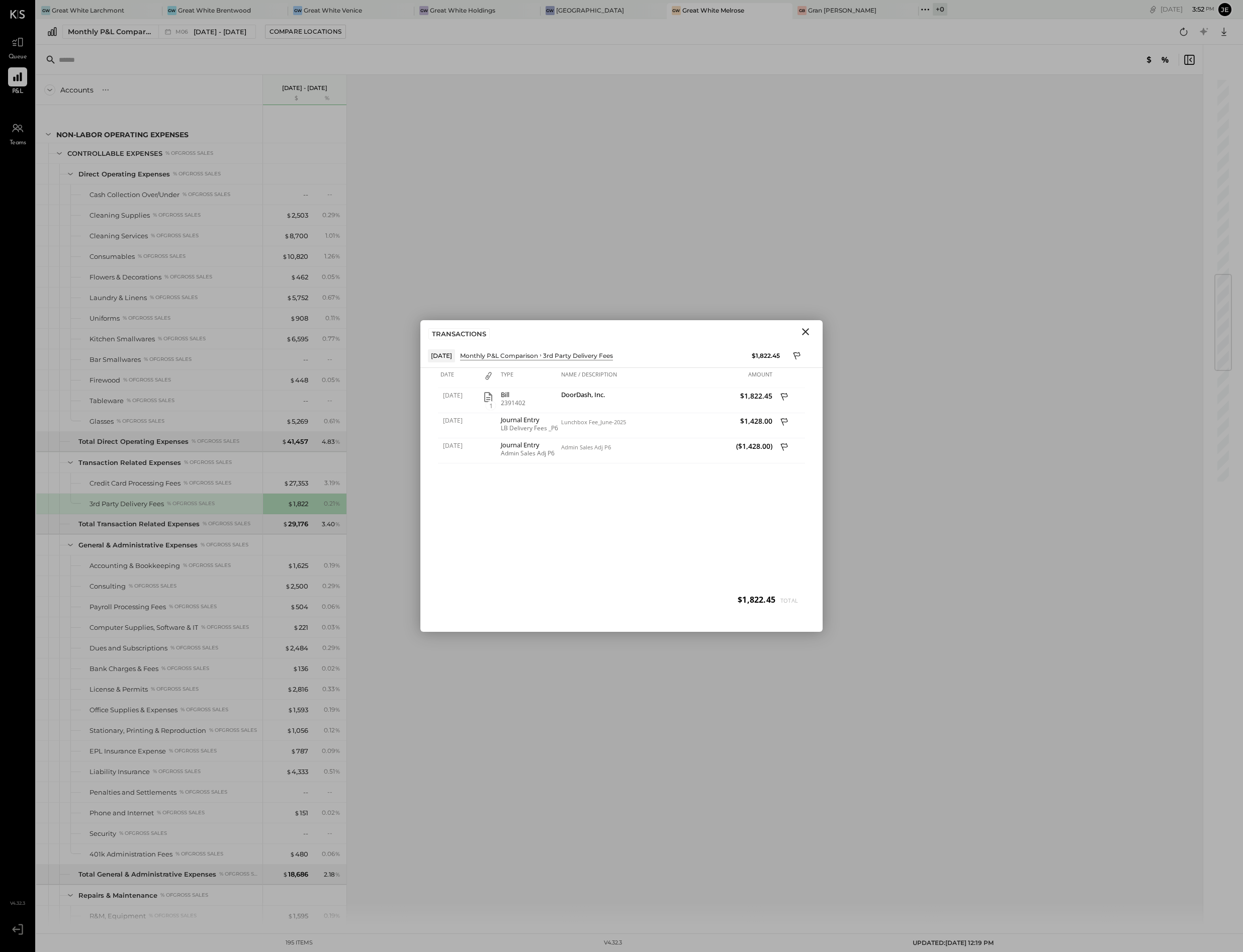
click at [806, 328] on icon "Close" at bounding box center [806, 332] width 12 height 12
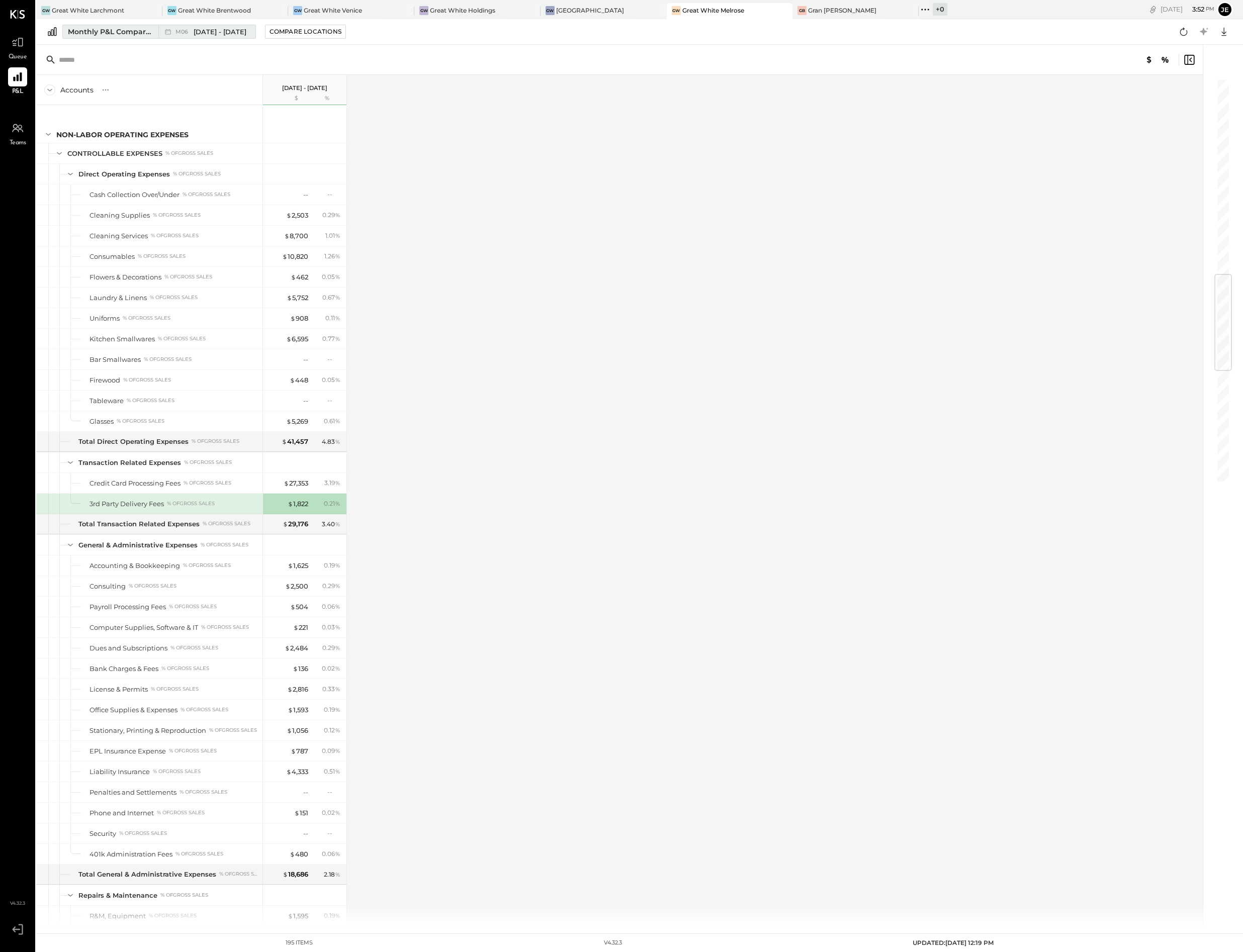
click at [235, 28] on span "[DATE] - [DATE]" at bounding box center [219, 32] width 53 height 9
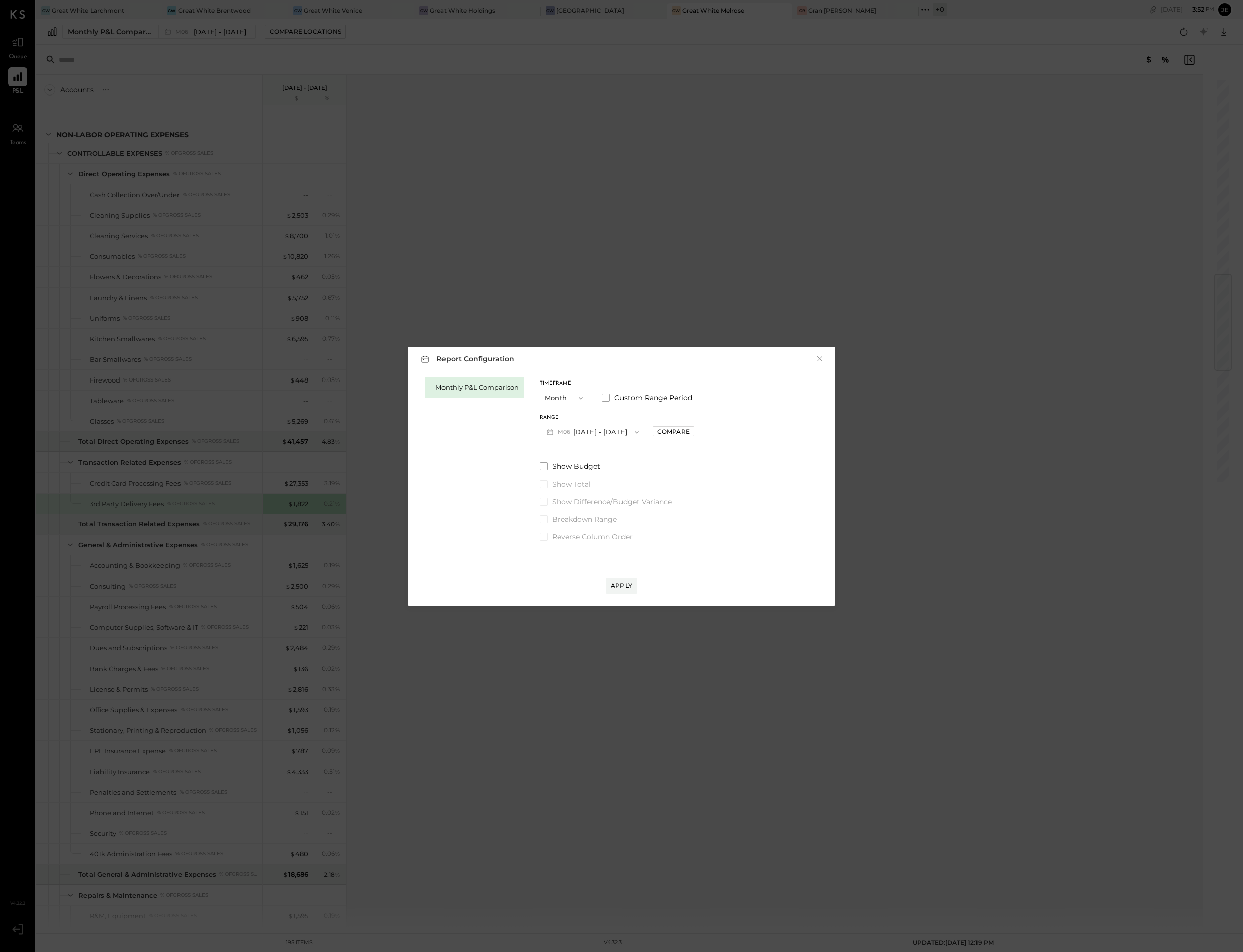
click at [591, 438] on button "M06 [DATE] - [DATE]" at bounding box center [592, 432] width 106 height 18
click at [601, 453] on span "[DATE] - [DATE]" at bounding box center [588, 454] width 48 height 8
click at [618, 575] on div "Apply" at bounding box center [621, 575] width 407 height 36
click at [622, 581] on div "Apply" at bounding box center [622, 585] width 21 height 8
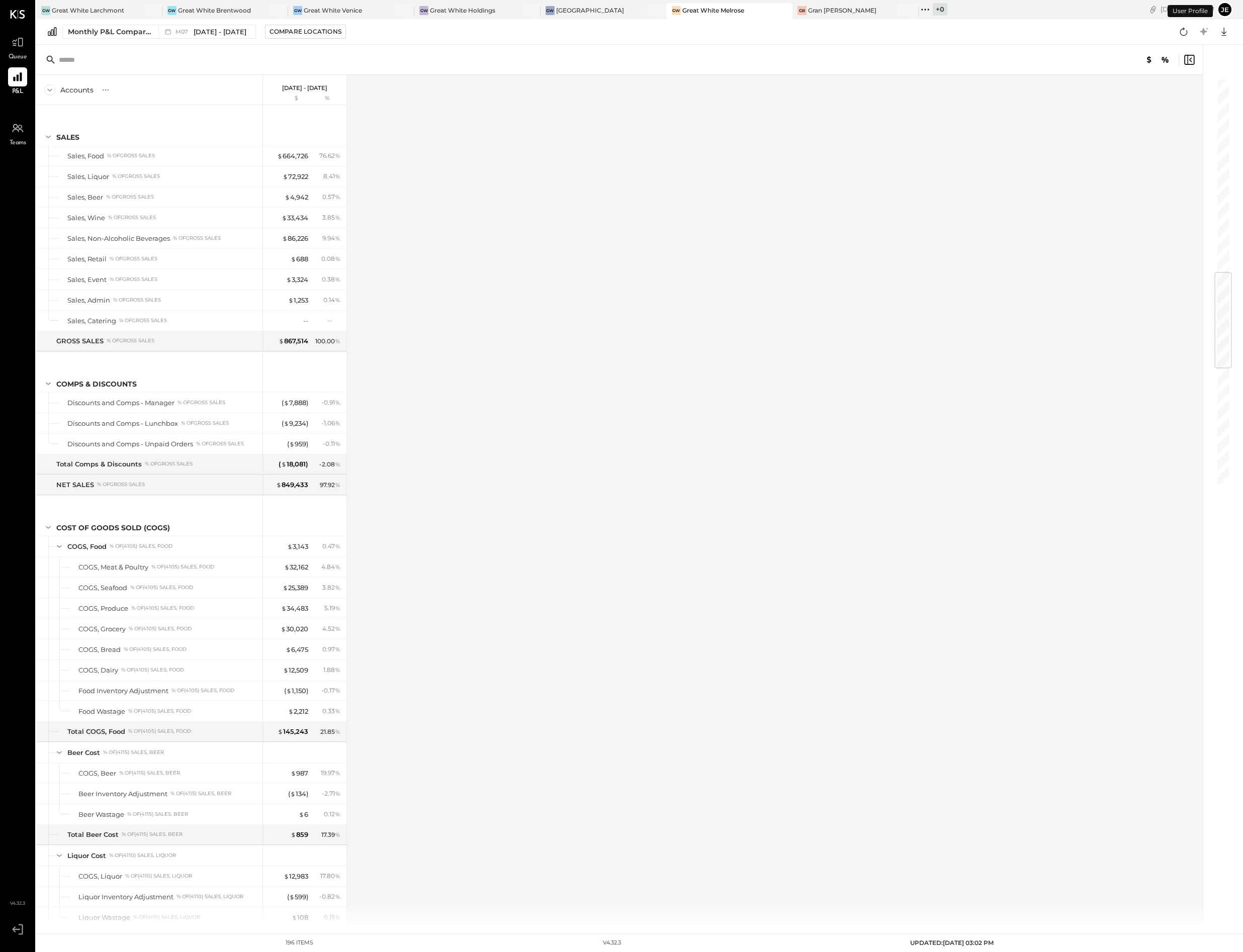
scroll to position [1649, 0]
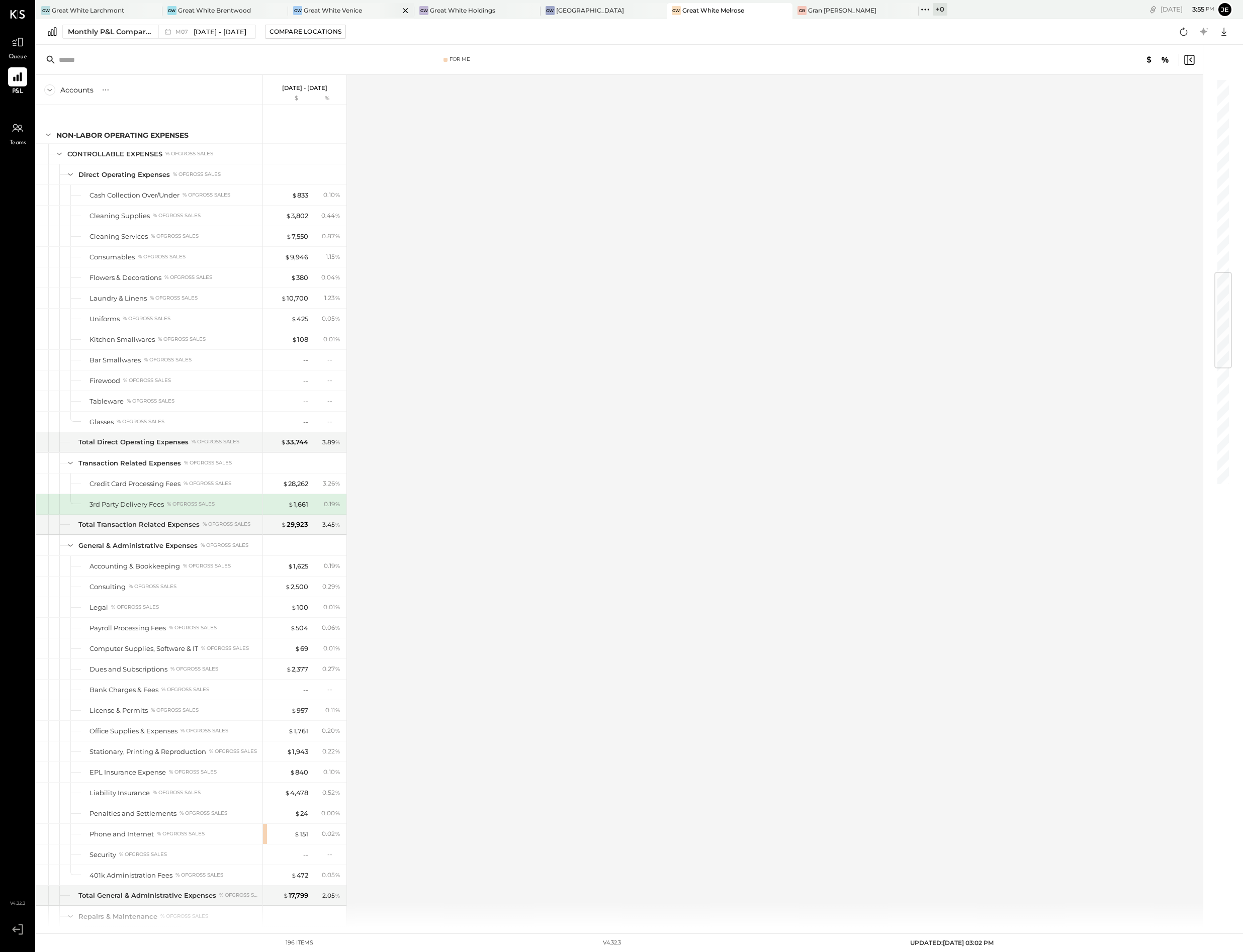
click at [352, 13] on div "Great White Venice" at bounding box center [333, 10] width 58 height 8
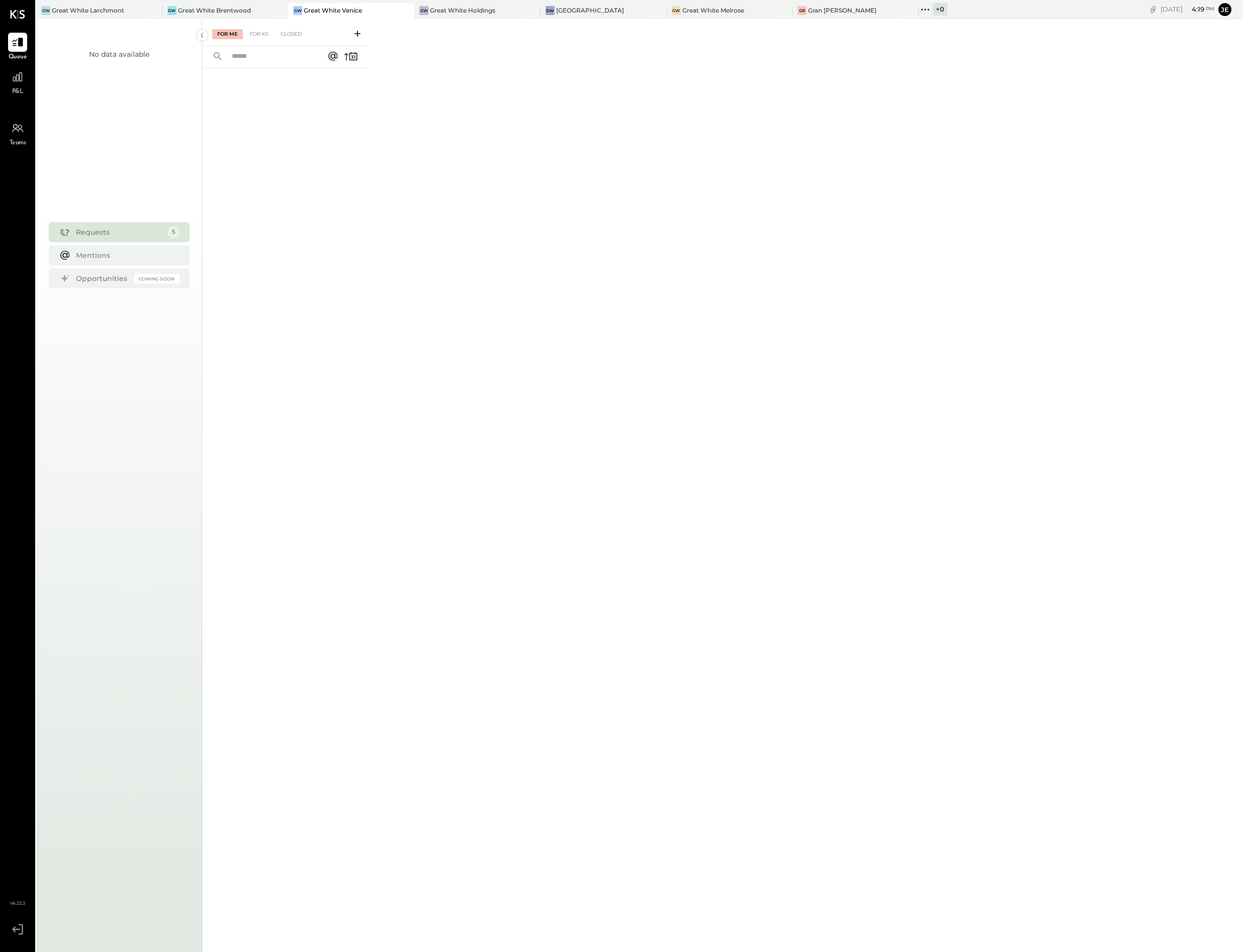
click at [27, 73] on div "P&L" at bounding box center [17, 82] width 29 height 29
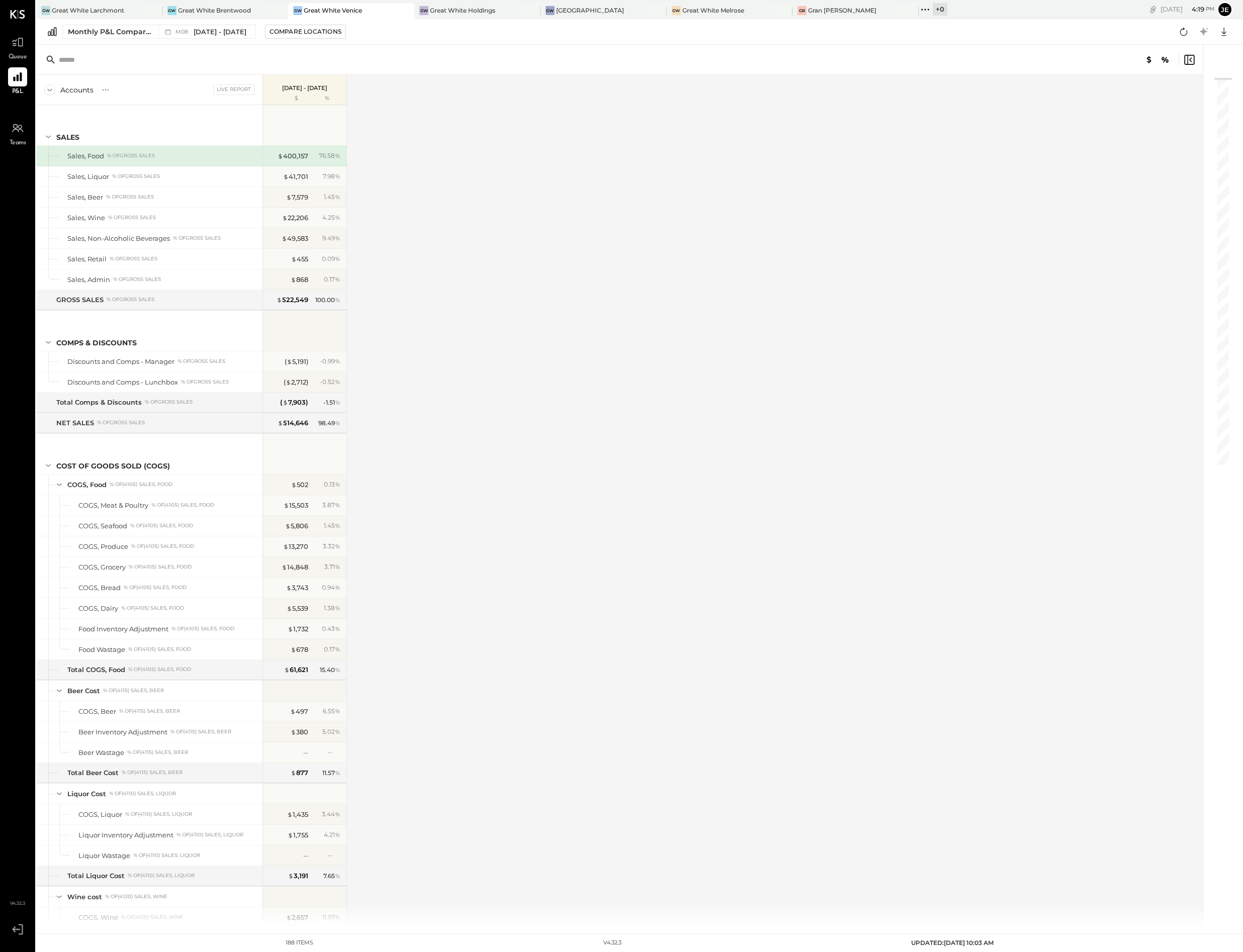
click at [166, 43] on div "Monthly P&L Comparison M08 [DATE] - [DATE] Compare Locations Google Sheets Excel" at bounding box center [640, 32] width 1207 height 26
click at [165, 33] on icon at bounding box center [168, 32] width 10 height 10
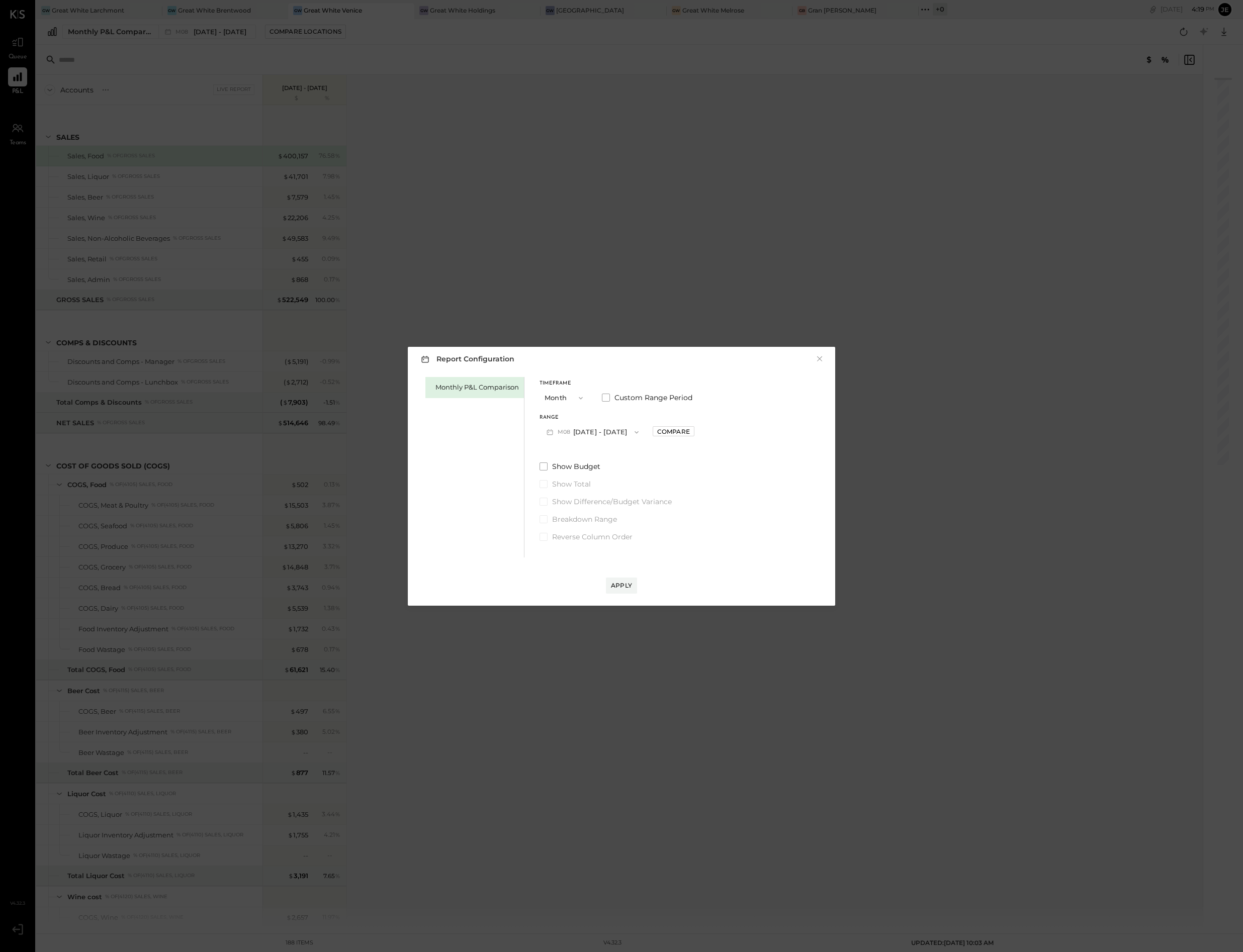
click at [595, 360] on div "Report Configuration ×" at bounding box center [621, 359] width 407 height 14
click at [602, 573] on div "Apply" at bounding box center [621, 575] width 407 height 36
click at [620, 590] on div "Apply" at bounding box center [622, 585] width 21 height 8
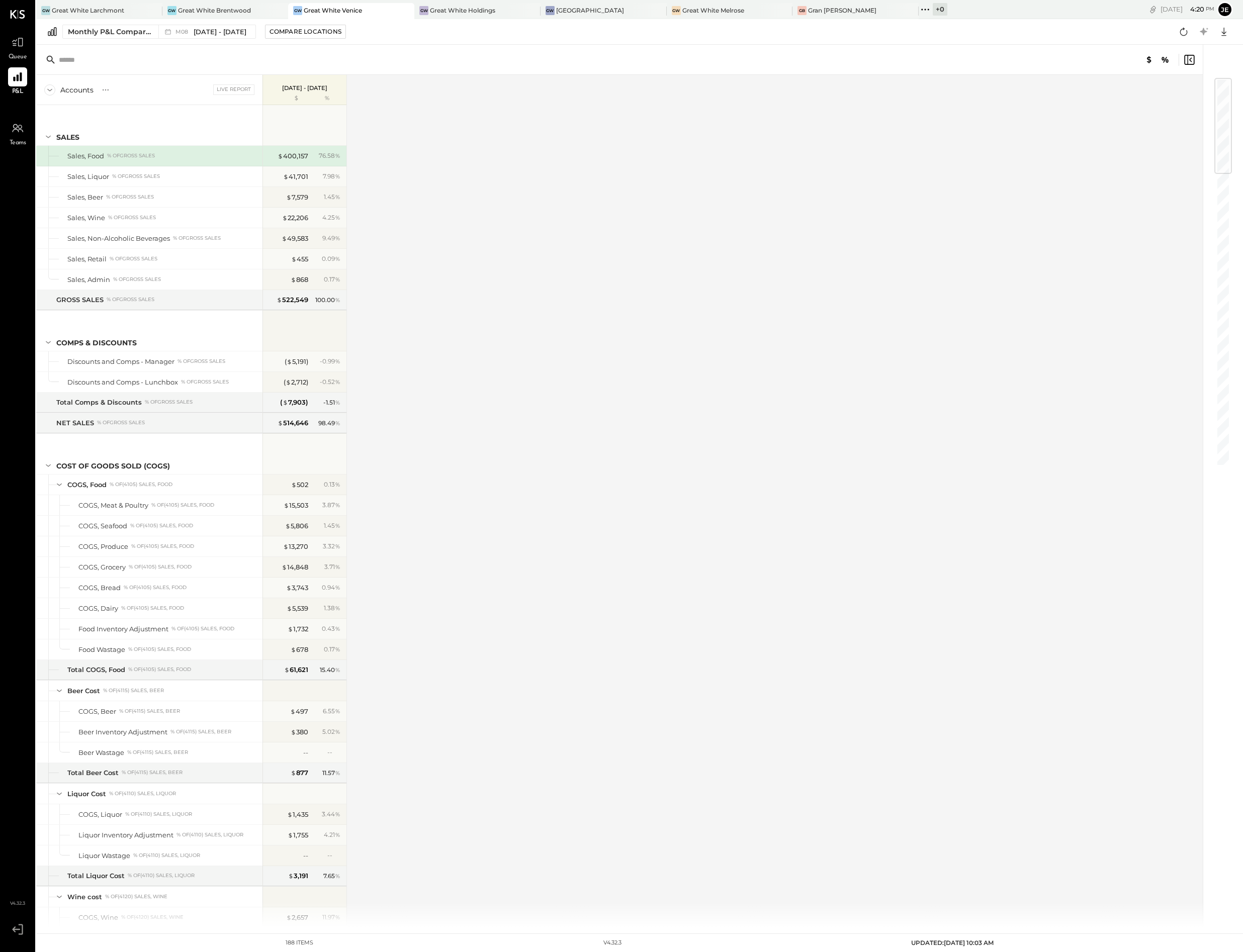
click at [234, 38] on div "Monthly P&L Comparison M08 [DATE] - [DATE] Compare Locations" at bounding box center [196, 31] width 299 height 14
click at [234, 32] on span "[DATE] - [DATE]" at bounding box center [219, 32] width 53 height 9
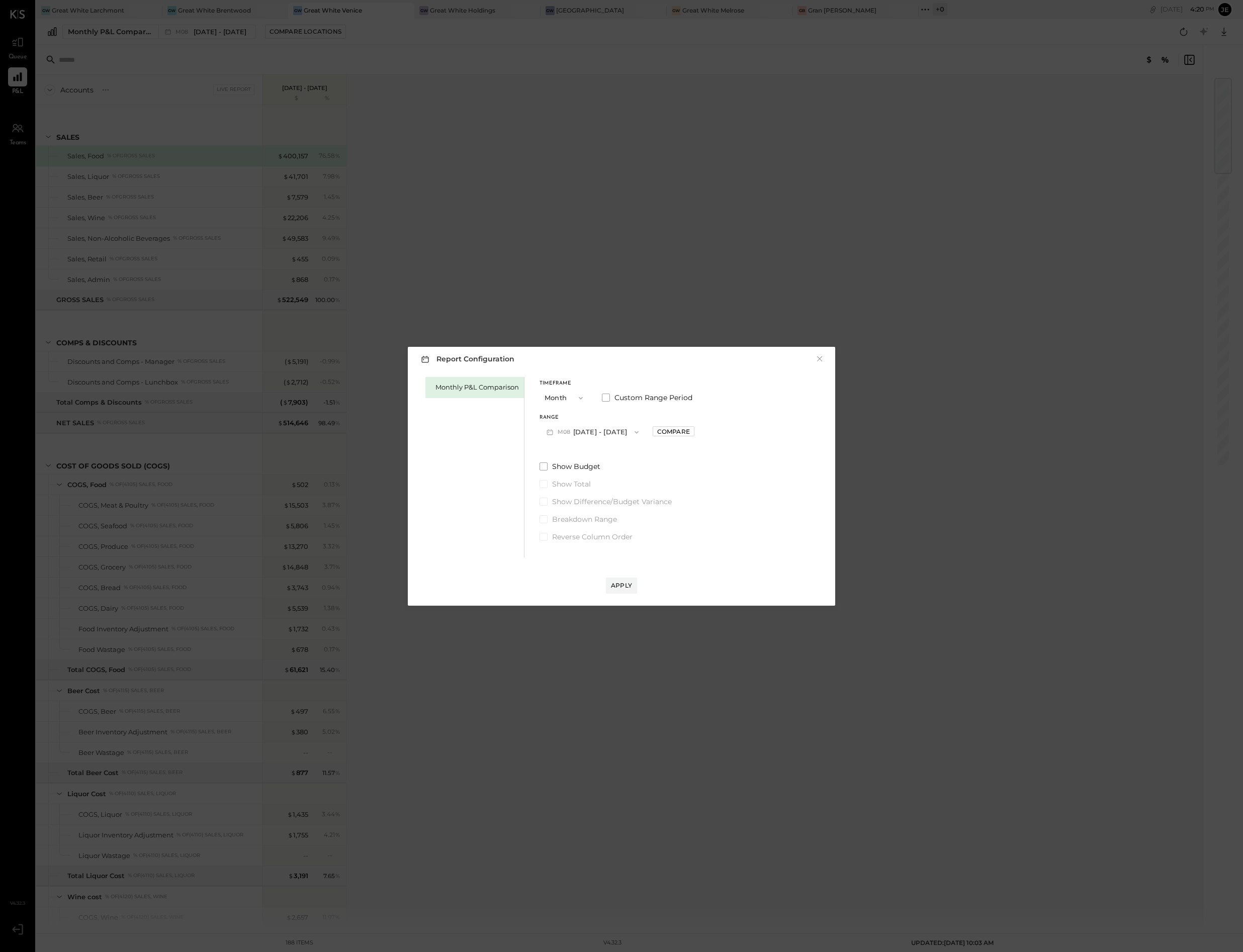
click at [616, 437] on button "M08 [DATE] - [DATE]" at bounding box center [592, 432] width 106 height 18
click at [605, 453] on span "[DATE] - [DATE]" at bounding box center [588, 454] width 48 height 8
click at [616, 584] on div "Apply" at bounding box center [622, 585] width 21 height 8
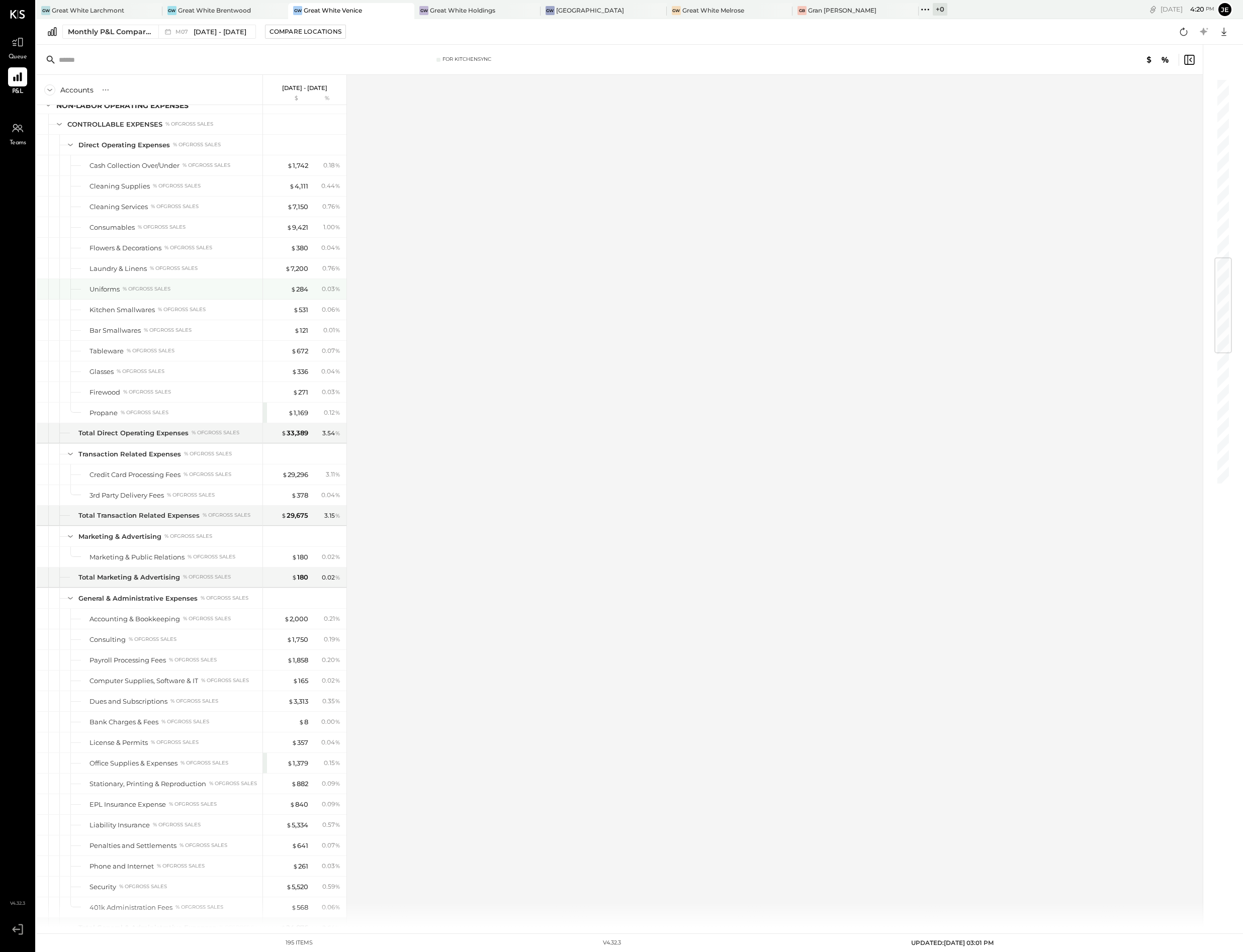
scroll to position [1534, 0]
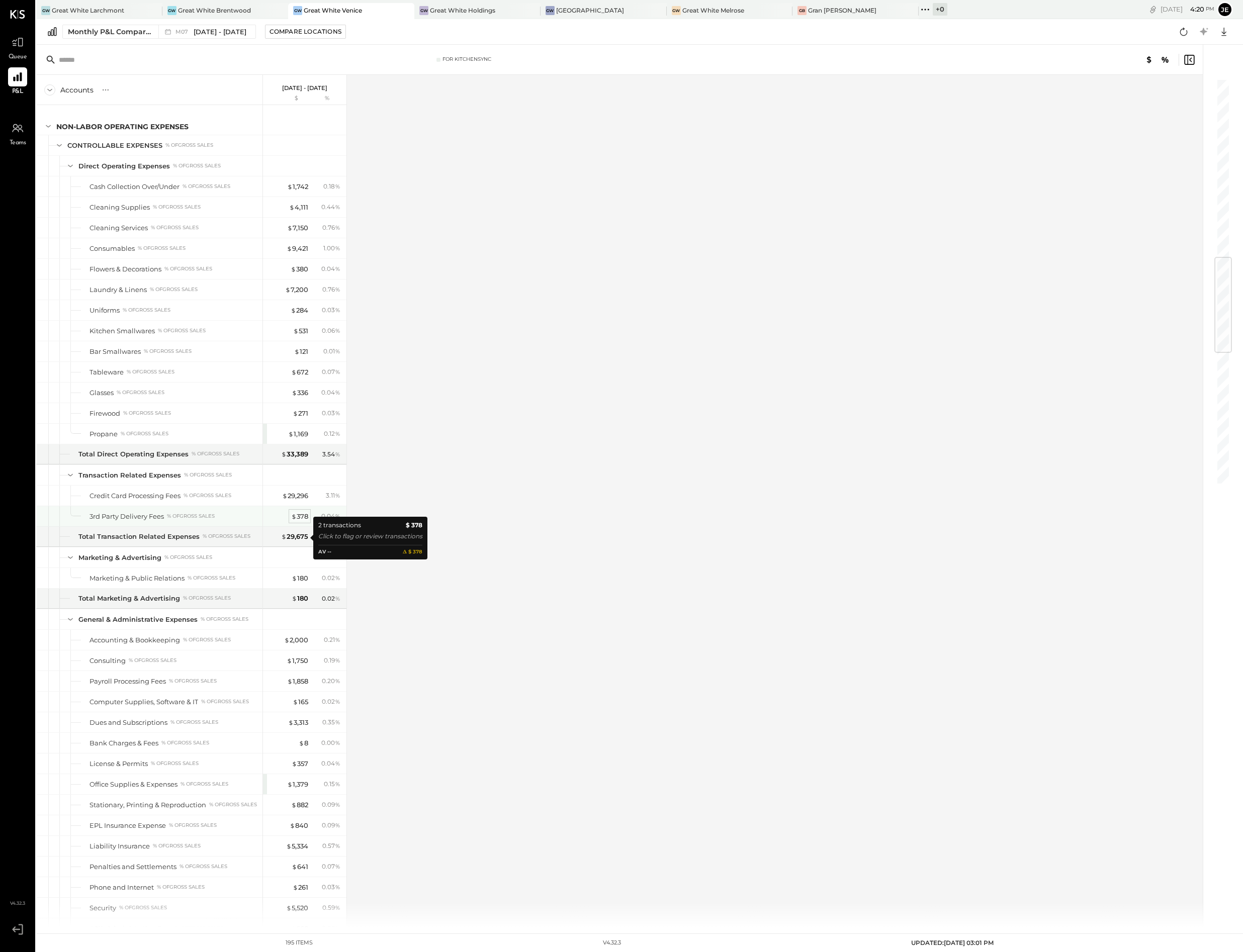
click at [302, 522] on div "$ 378" at bounding box center [299, 516] width 17 height 9
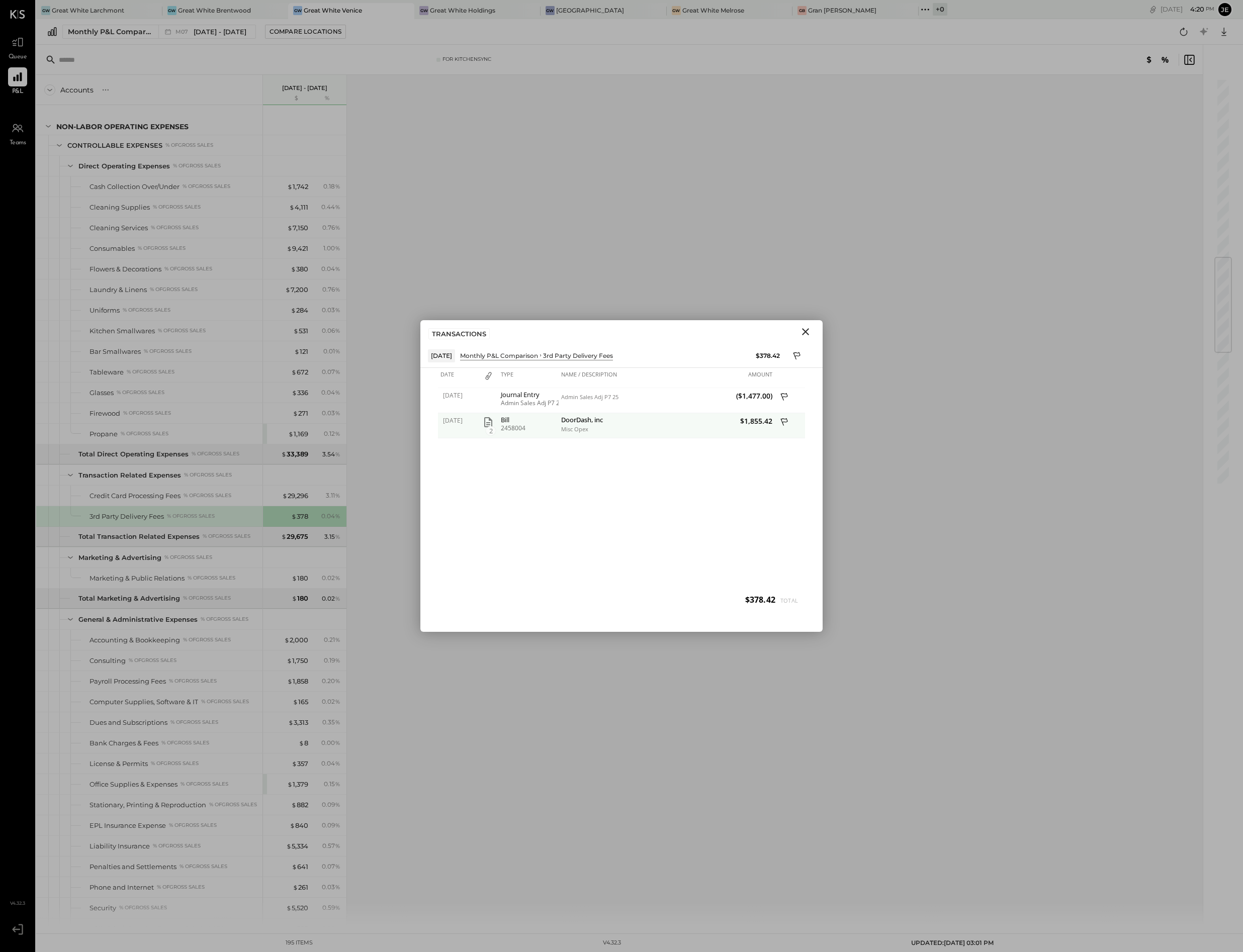
click at [582, 431] on div "Misc Opex" at bounding box center [613, 429] width 103 height 7
click at [560, 483] on div "[DATE] Journal Entry Admin Sales Adj P7 25 Admin Sales Adj P7 25 ($1,477.00) [D…" at bounding box center [621, 501] width 367 height 226
click at [493, 424] on icon "button" at bounding box center [488, 422] width 12 height 12
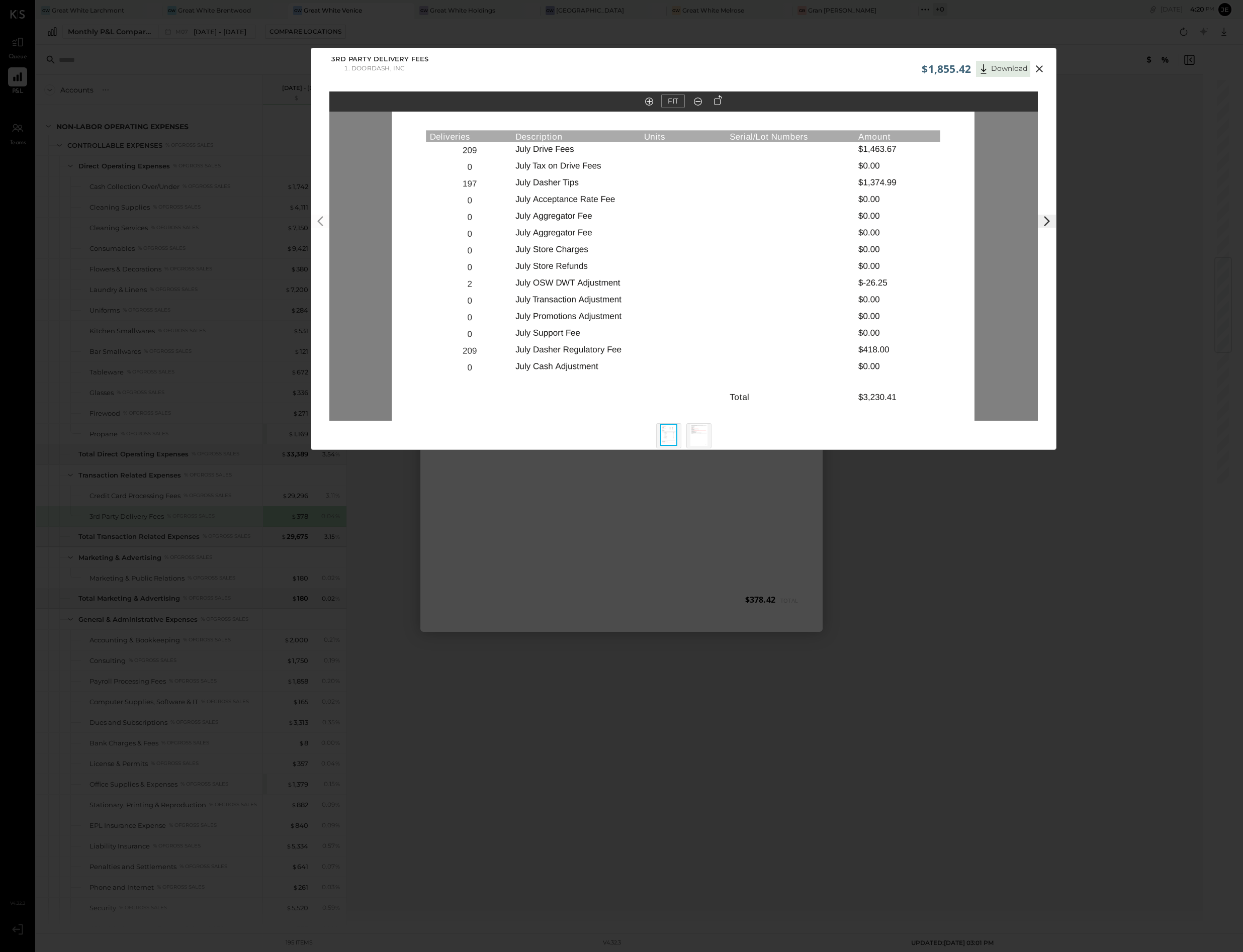
click at [1042, 63] on icon at bounding box center [1040, 69] width 12 height 12
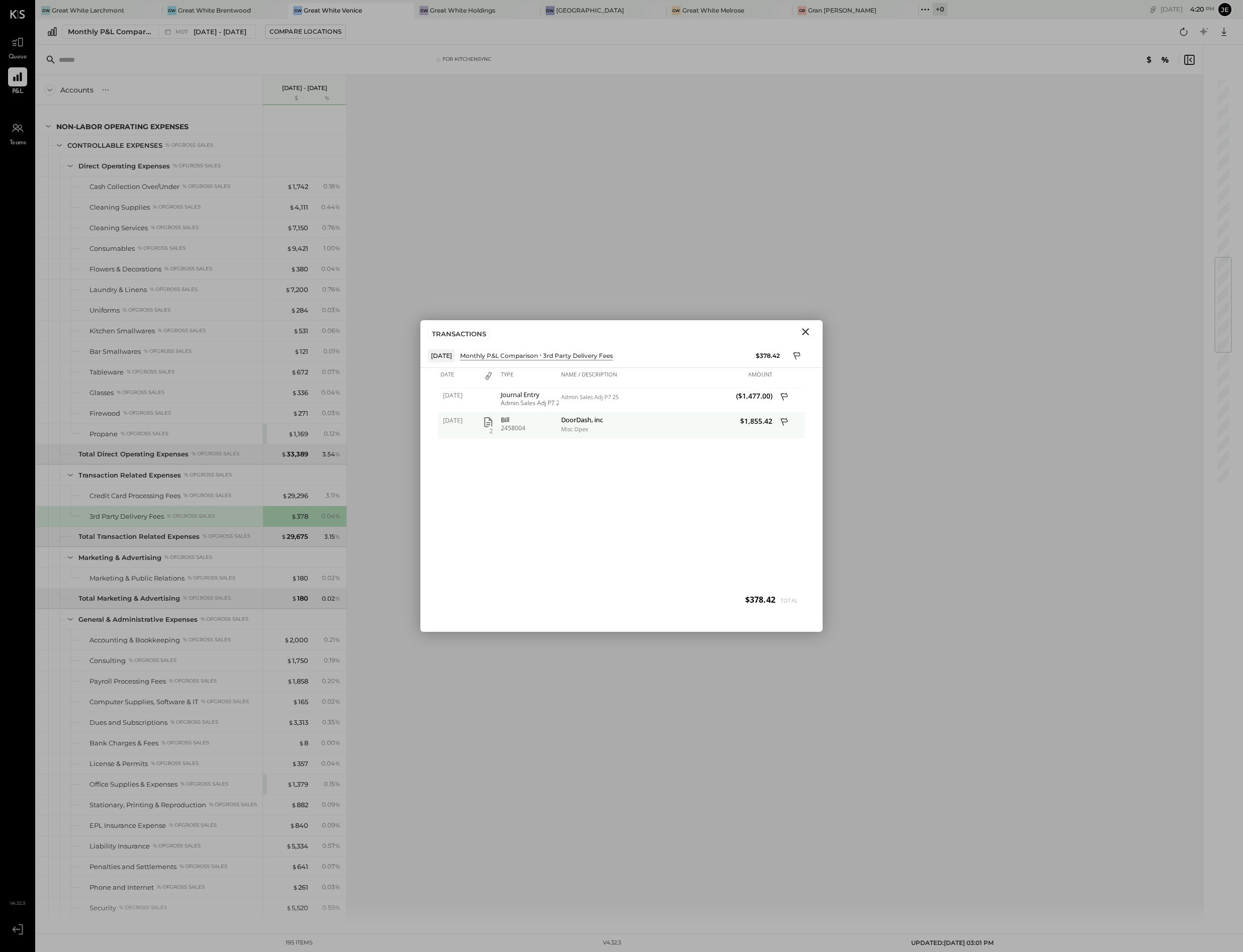
click at [487, 418] on icon "button" at bounding box center [488, 422] width 8 height 10
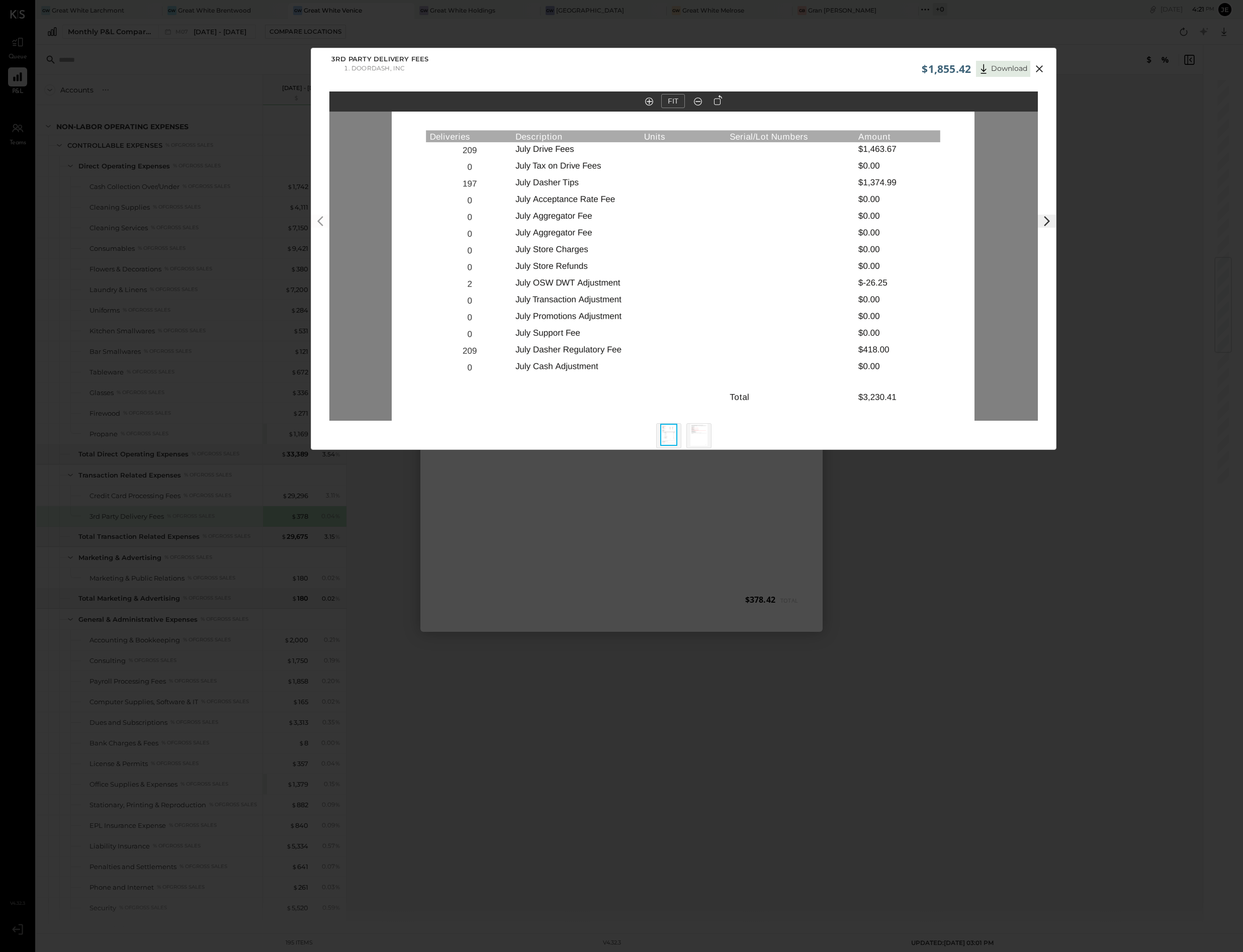
click at [1044, 63] on icon at bounding box center [1040, 69] width 12 height 12
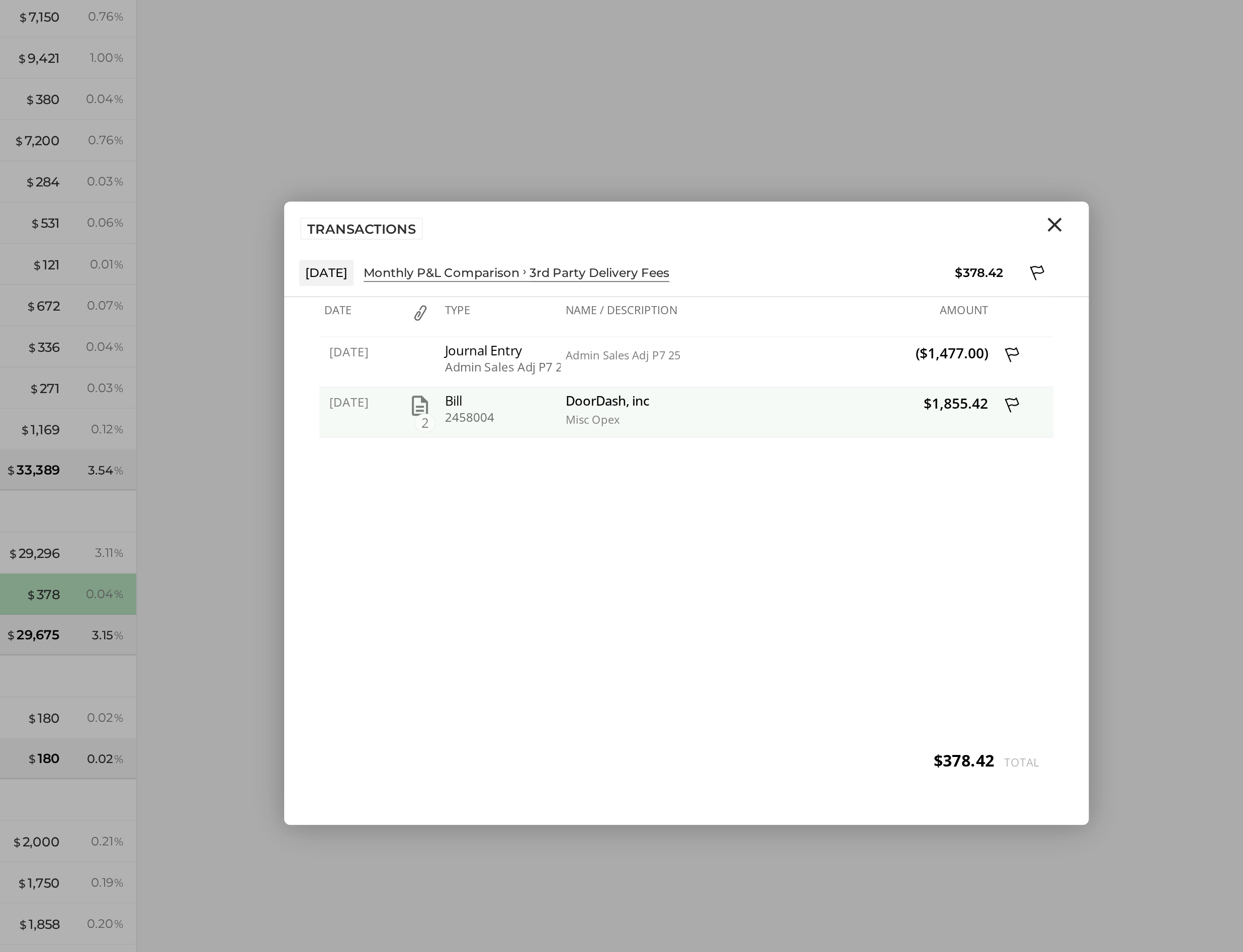
click at [569, 417] on div "DoorDash, inc" at bounding box center [613, 420] width 103 height 9
click at [571, 429] on div "Misc Opex" at bounding box center [613, 429] width 103 height 7
click at [571, 432] on div "Misc Opex" at bounding box center [613, 429] width 103 height 7
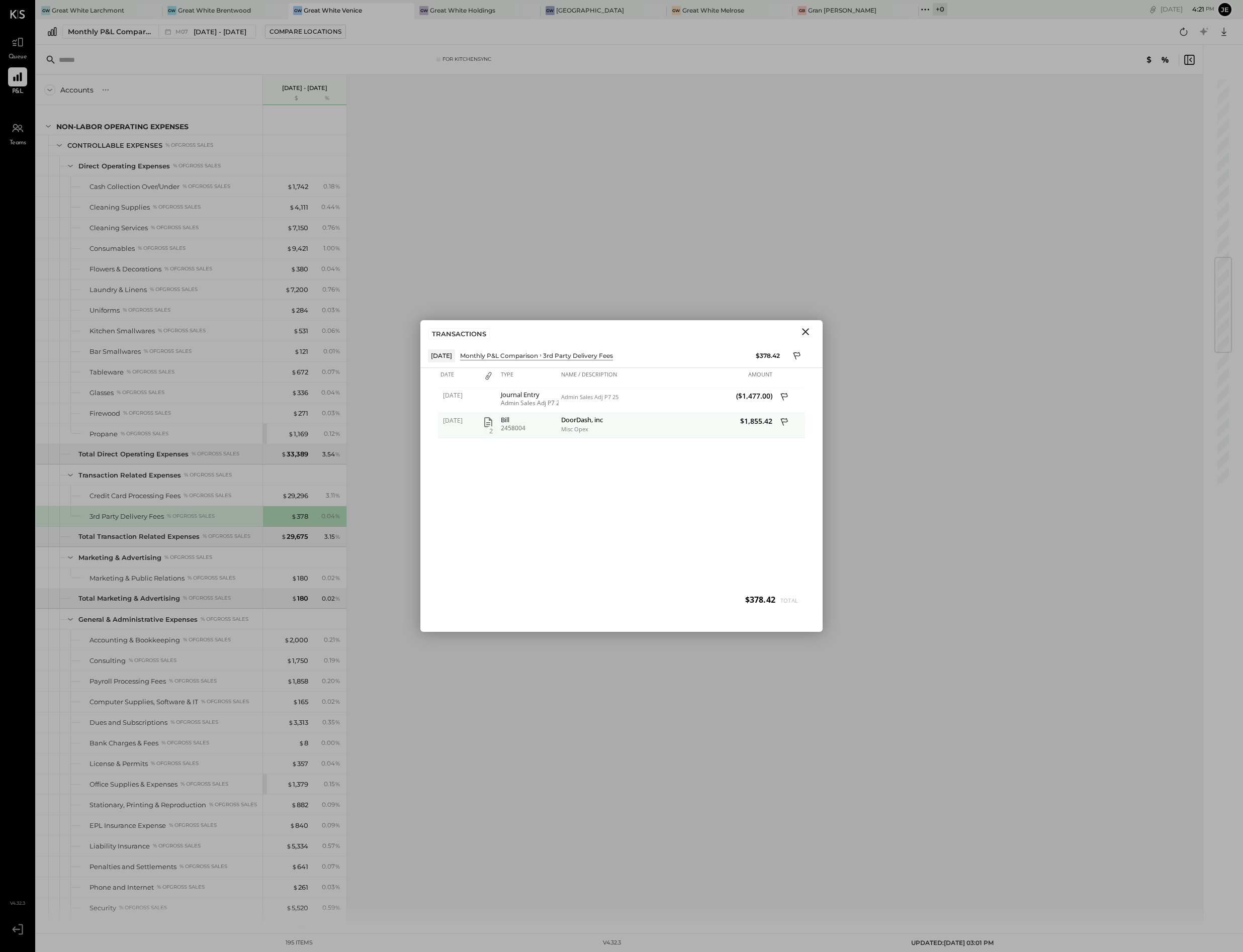
click at [584, 428] on div "Misc Opex" at bounding box center [613, 429] width 103 height 7
click at [807, 337] on icon "Close" at bounding box center [806, 332] width 12 height 12
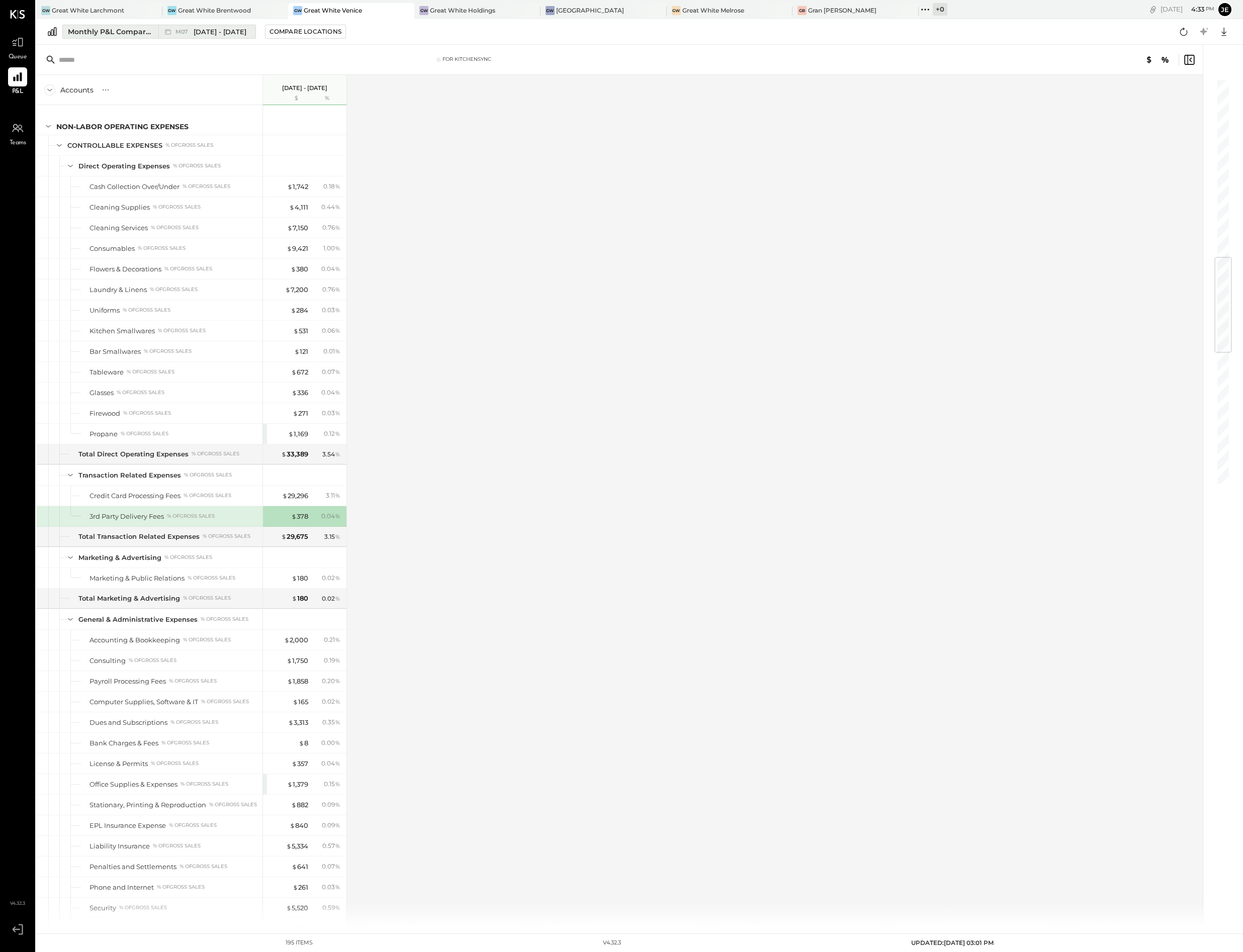
click at [198, 29] on span "[DATE] - [DATE]" at bounding box center [219, 32] width 53 height 9
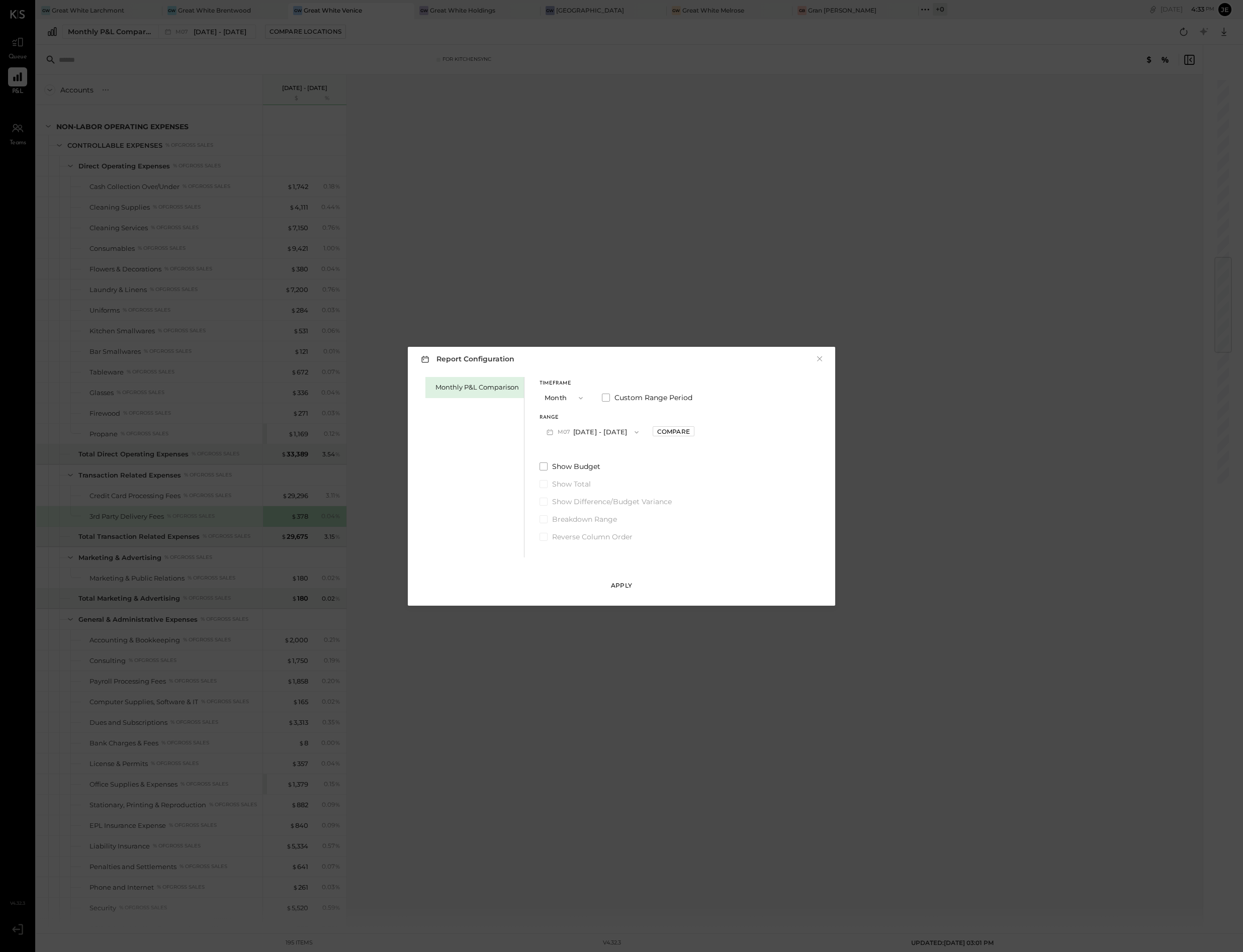
click at [623, 589] on div "Apply" at bounding box center [622, 585] width 21 height 8
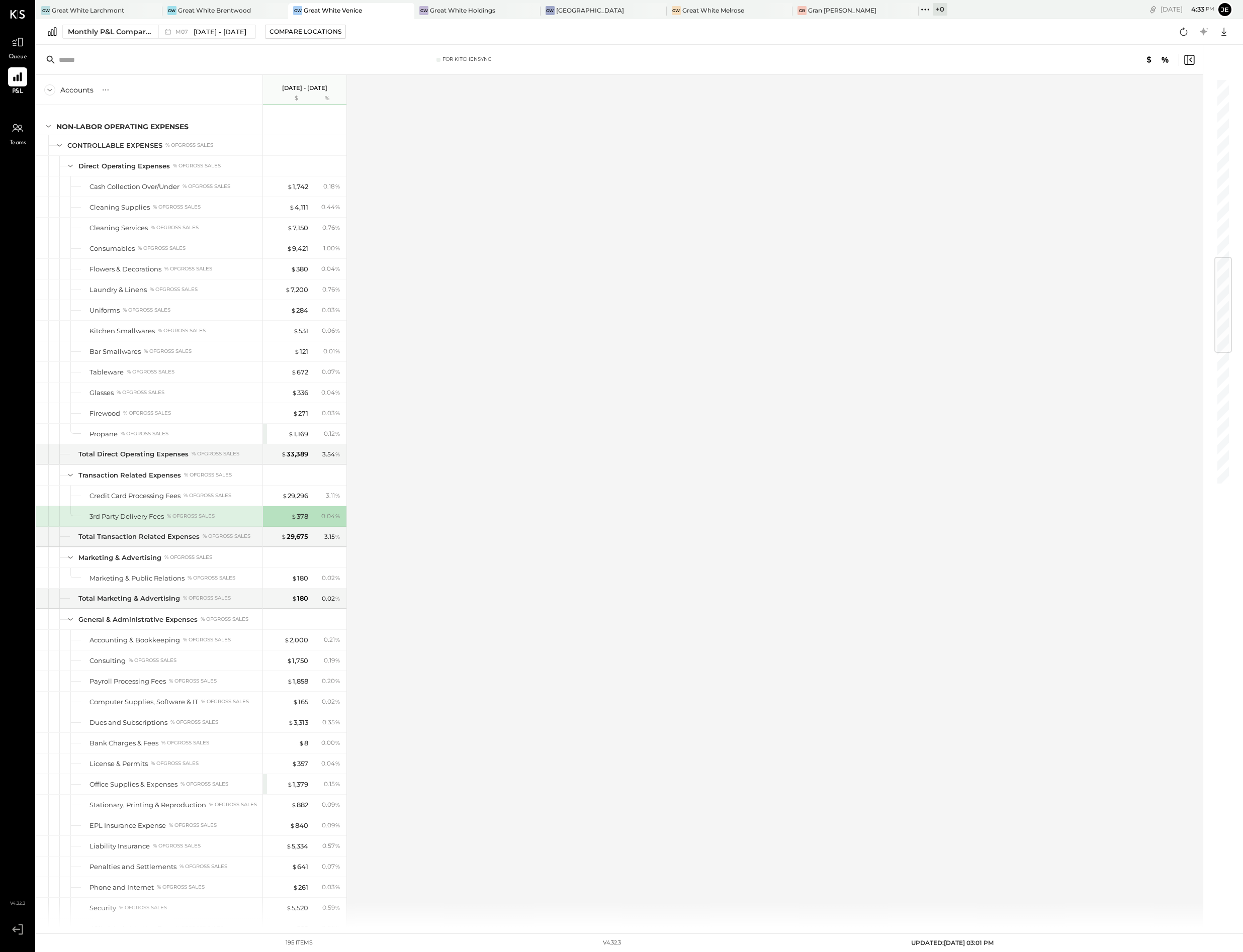
click at [91, 2] on div "GW Great White Larchmont GW Great White Brentwood GW Great White Venice GW Grea…" at bounding box center [492, 9] width 911 height 19
click at [92, 6] on div "Great White Larchmont" at bounding box center [88, 10] width 72 height 8
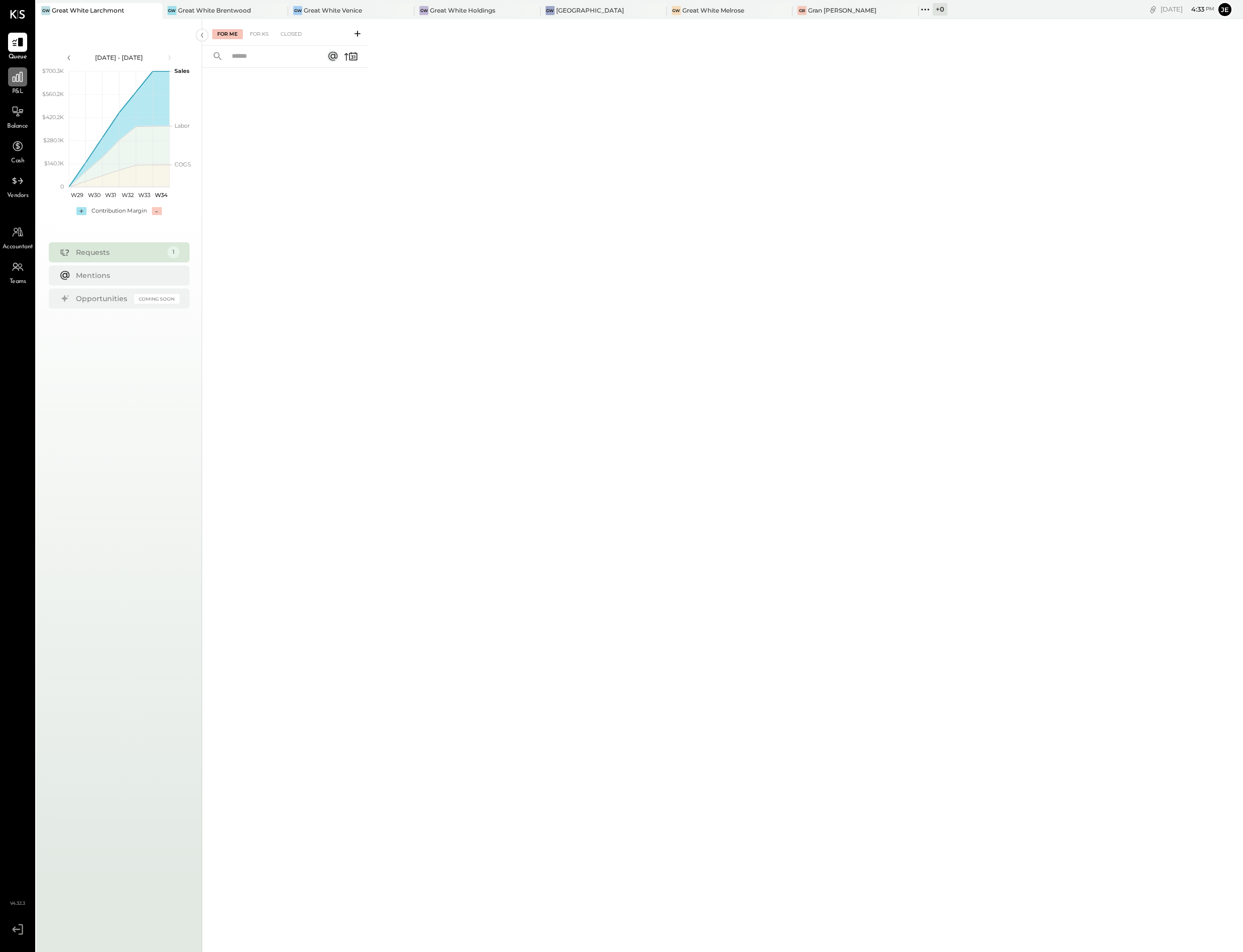
click at [25, 77] on div at bounding box center [17, 77] width 19 height 19
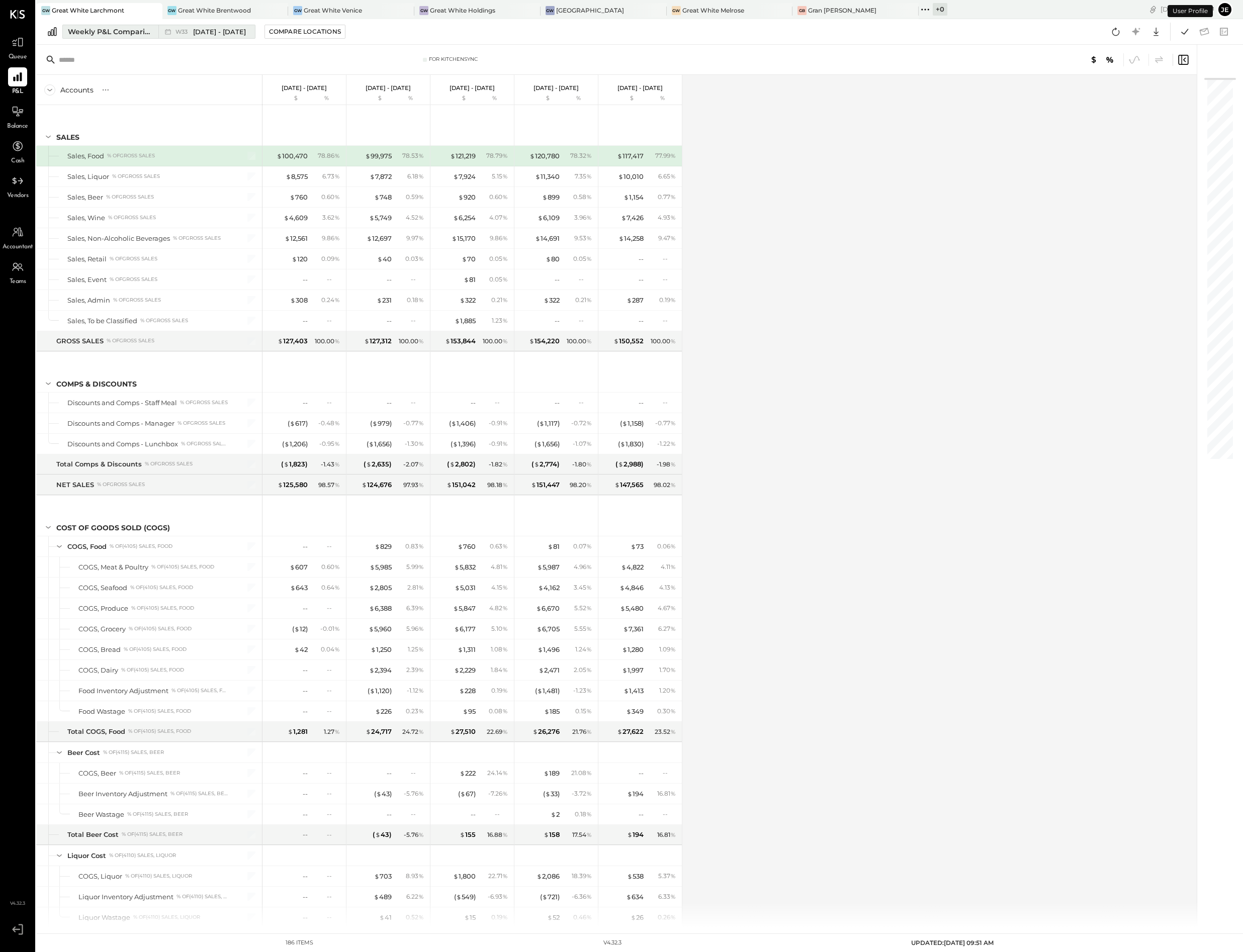
click at [238, 28] on span "[DATE] - [DATE]" at bounding box center [219, 32] width 53 height 9
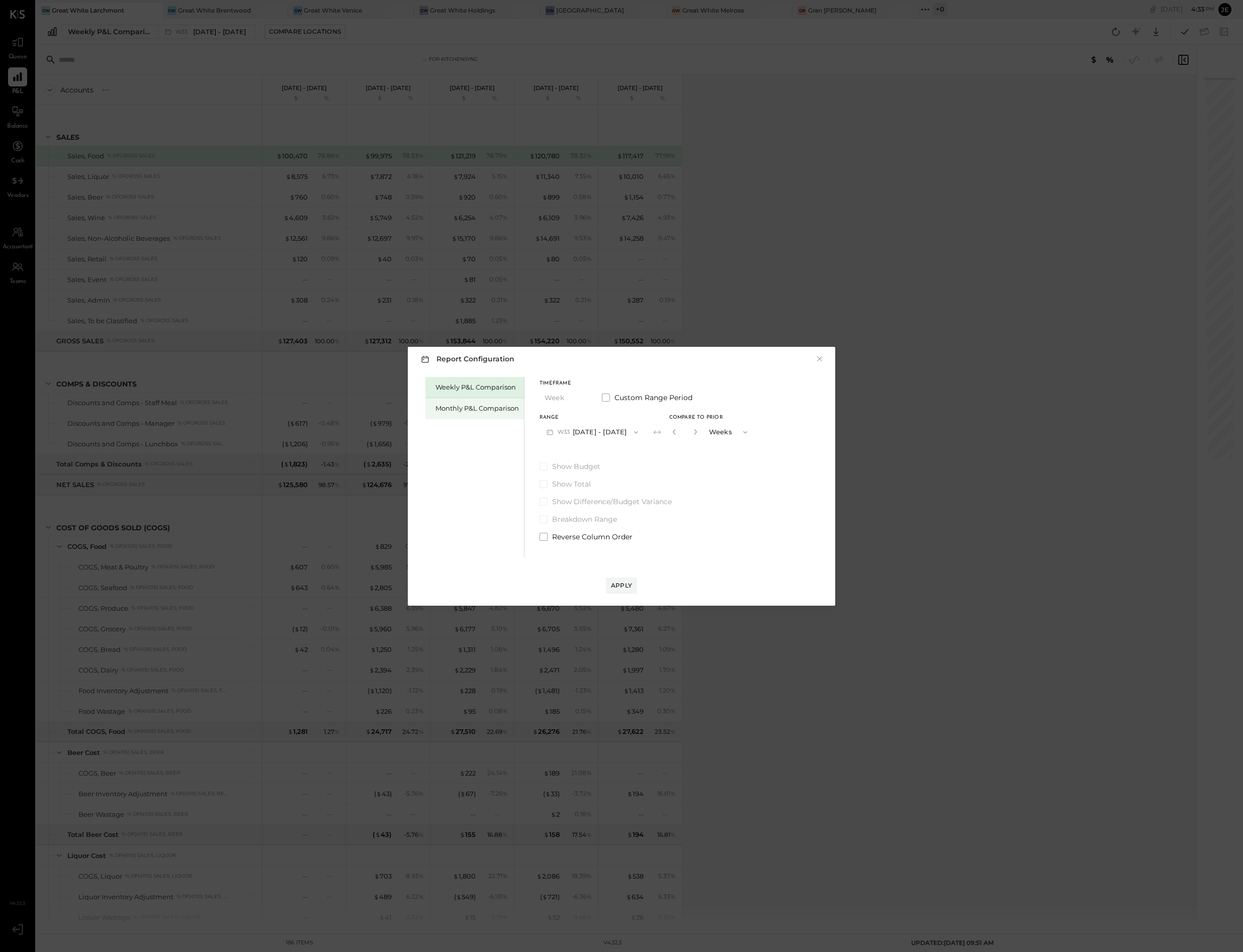
click at [455, 418] on div "Monthly P&L Comparison" at bounding box center [475, 409] width 98 height 21
click at [587, 427] on button "M08 [DATE] - [DATE]" at bounding box center [592, 432] width 106 height 18
click at [595, 457] on span "[DATE] - [DATE]" at bounding box center [588, 454] width 48 height 8
click at [617, 580] on button "Apply" at bounding box center [622, 585] width 31 height 16
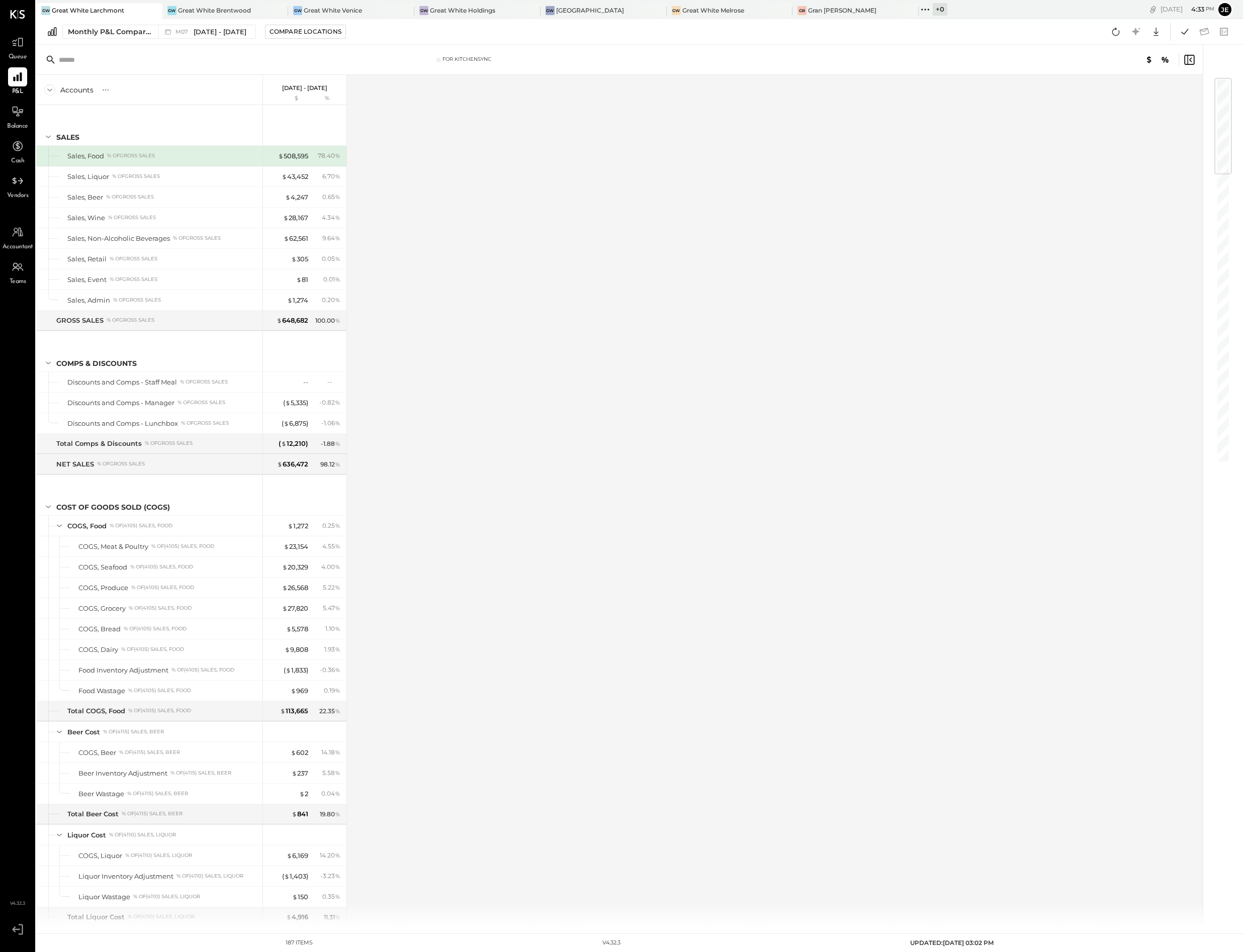
scroll to position [1534, 0]
